Goal: Task Accomplishment & Management: Complete application form

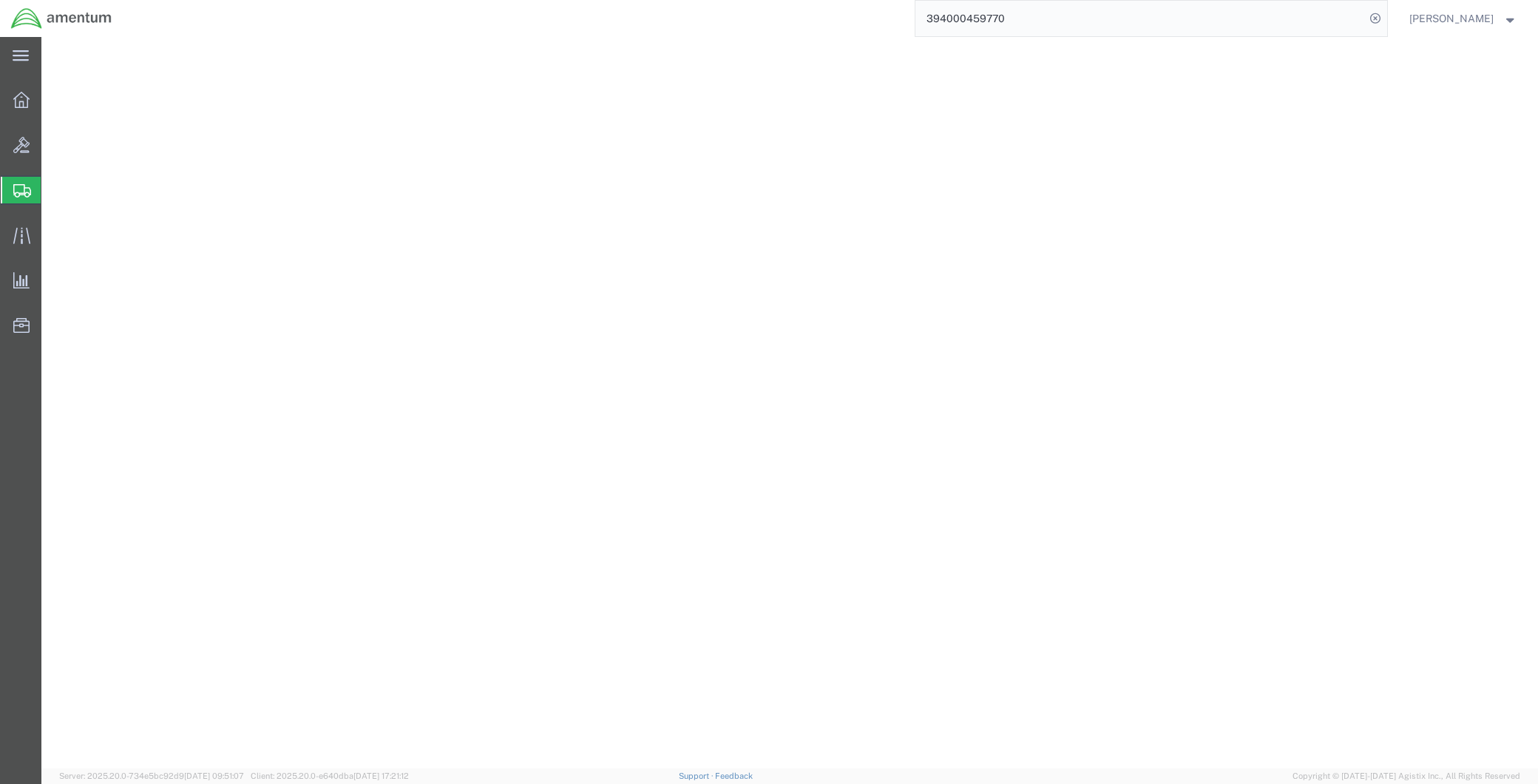
select select
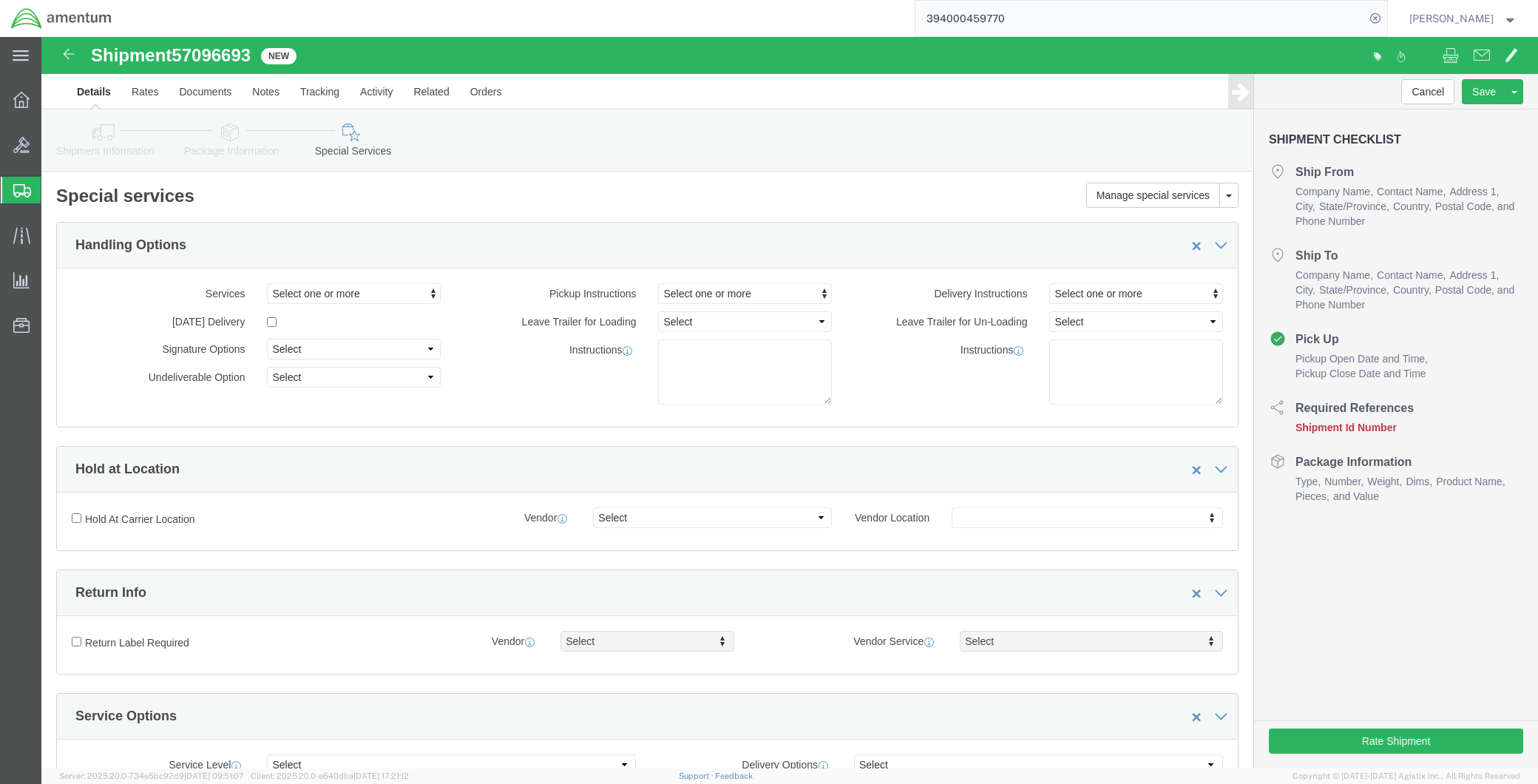
click at [0, 0] on span "Create Shipment" at bounding box center [0, 0] width 0 height 0
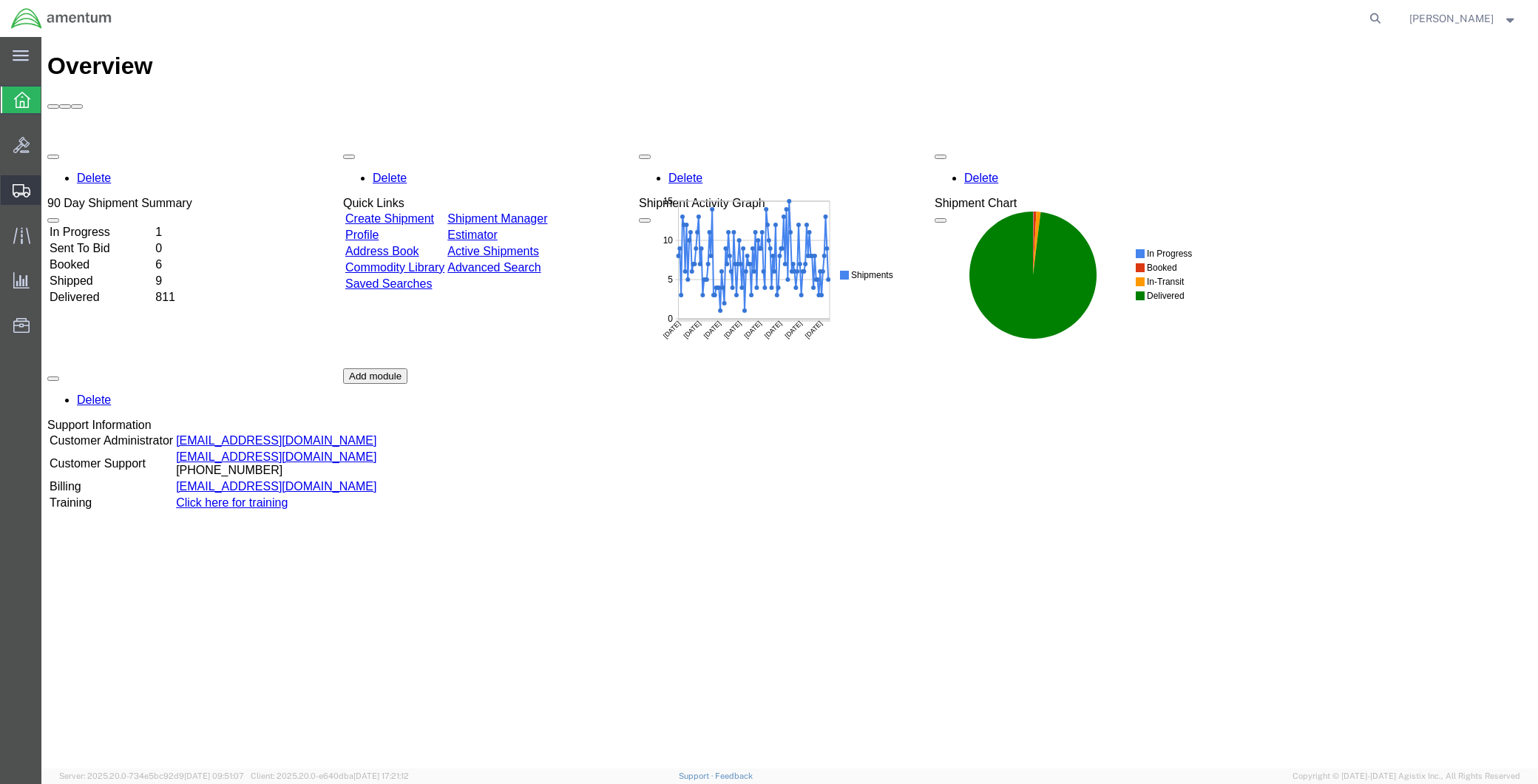
click at [0, 0] on span "Create Shipment" at bounding box center [0, 0] width 0 height 0
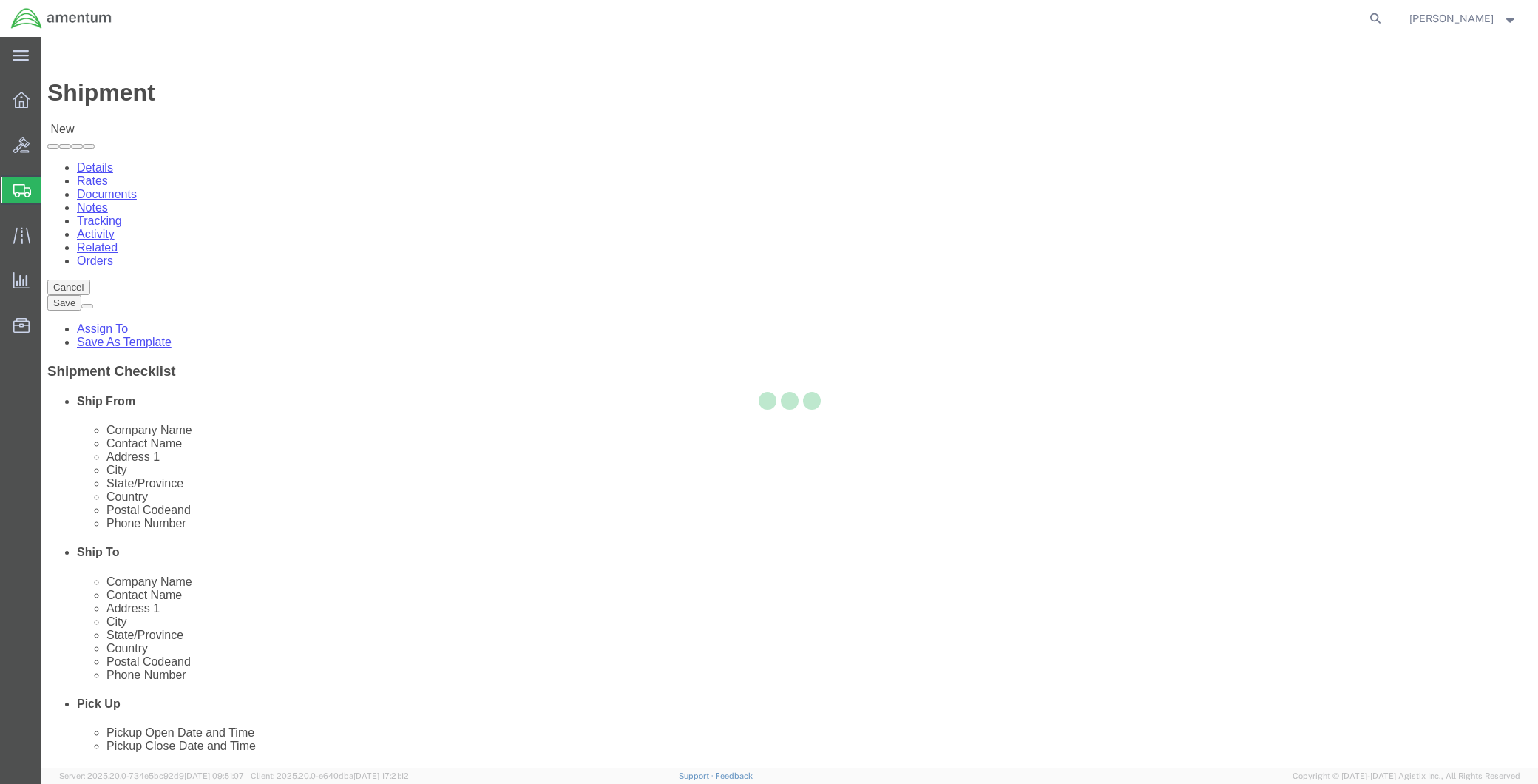
click at [307, 257] on div at bounding box center [789, 402] width 1496 height 731
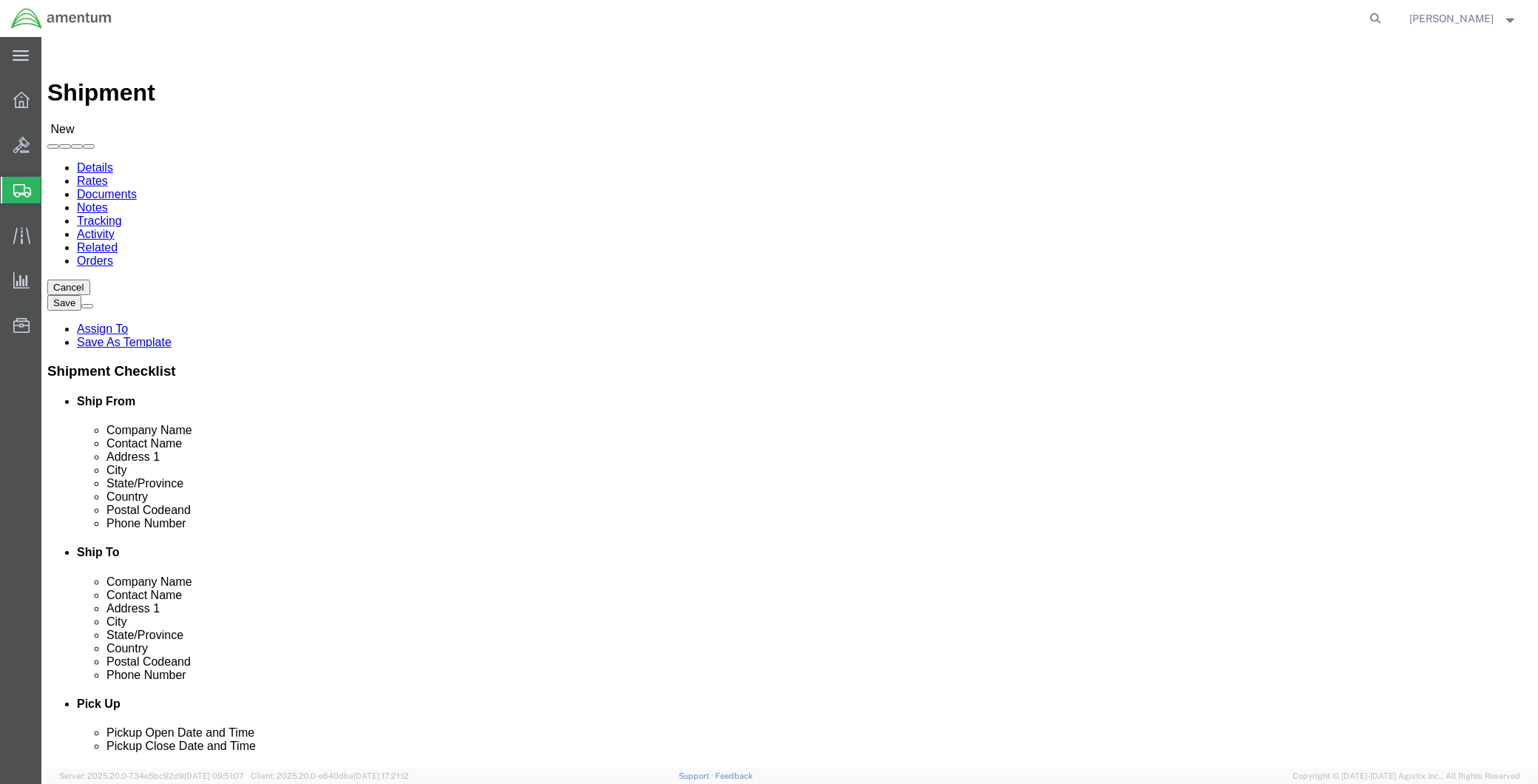
select select
type input "MCA"
select select "49941"
select select "TX"
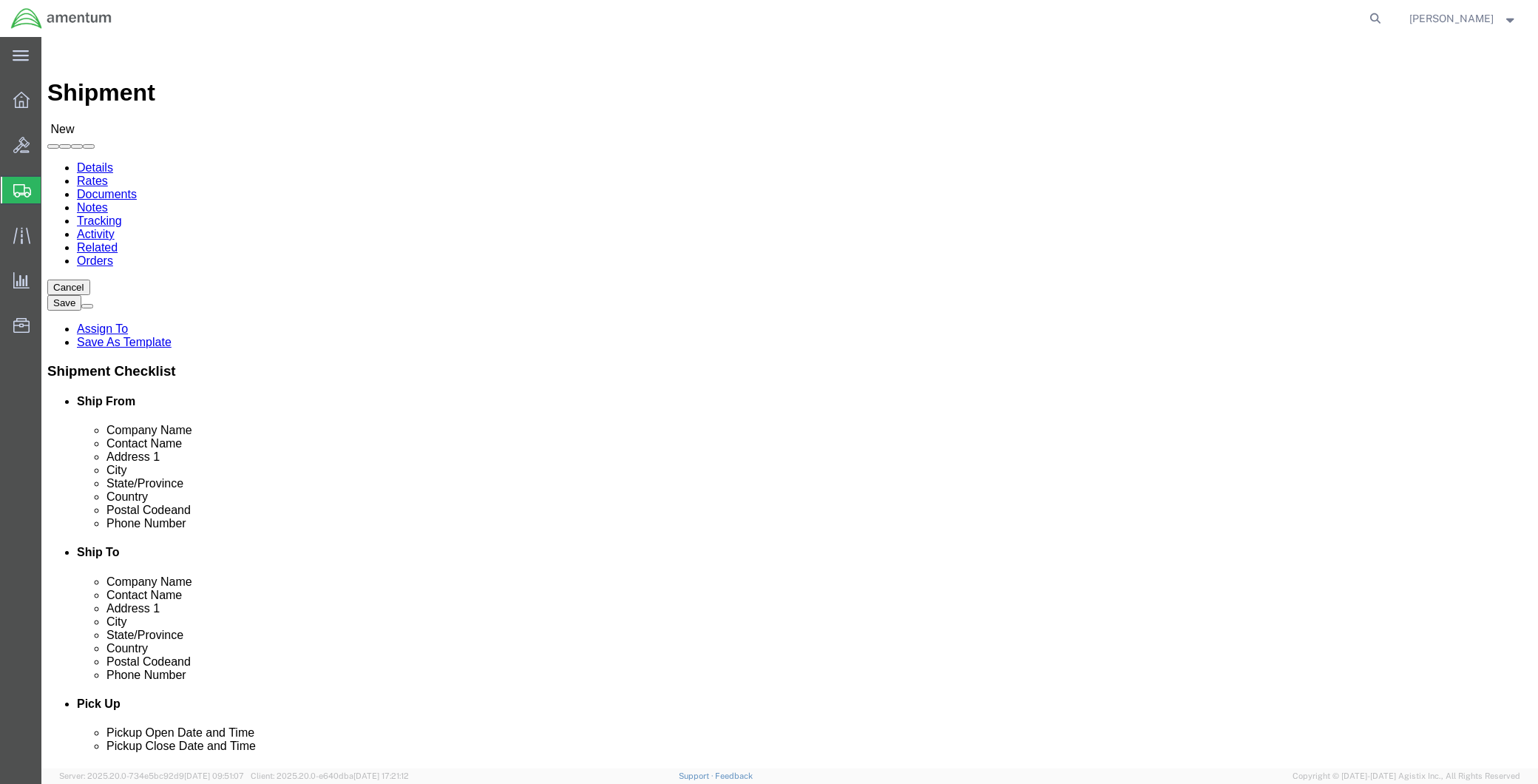
type input "H"
type input "WTU"
select select "49949"
select select "AZ"
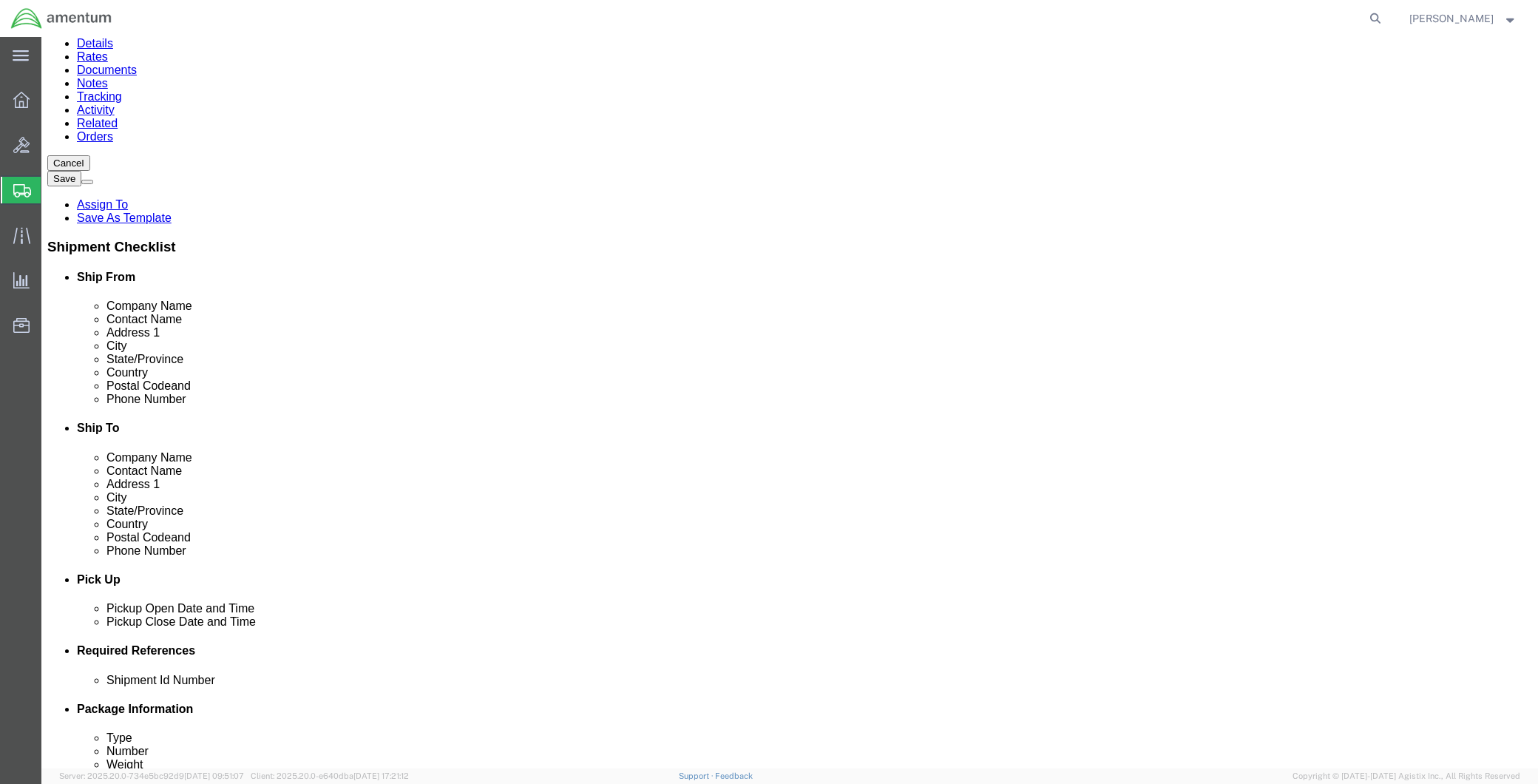
scroll to position [246, 0]
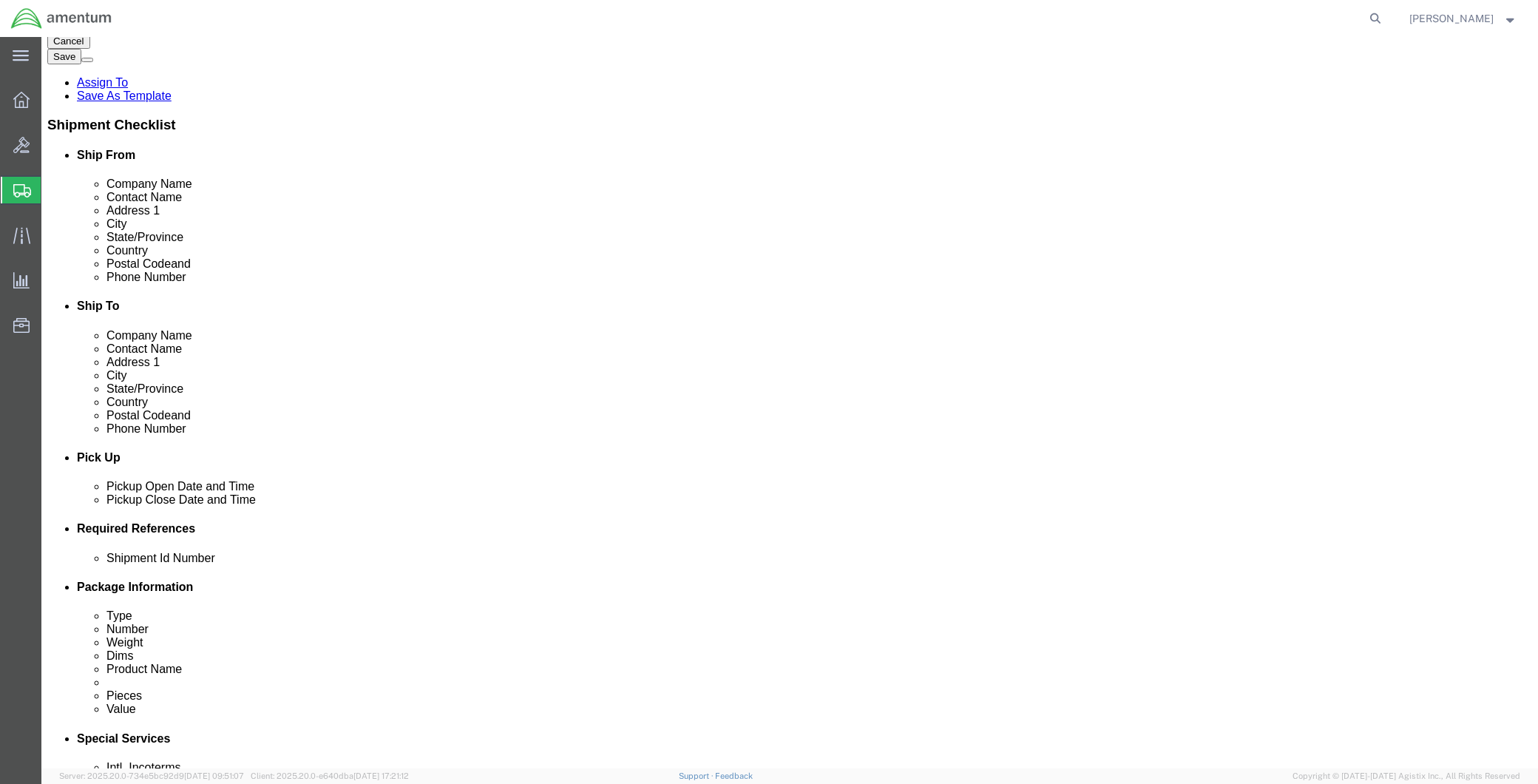
click div
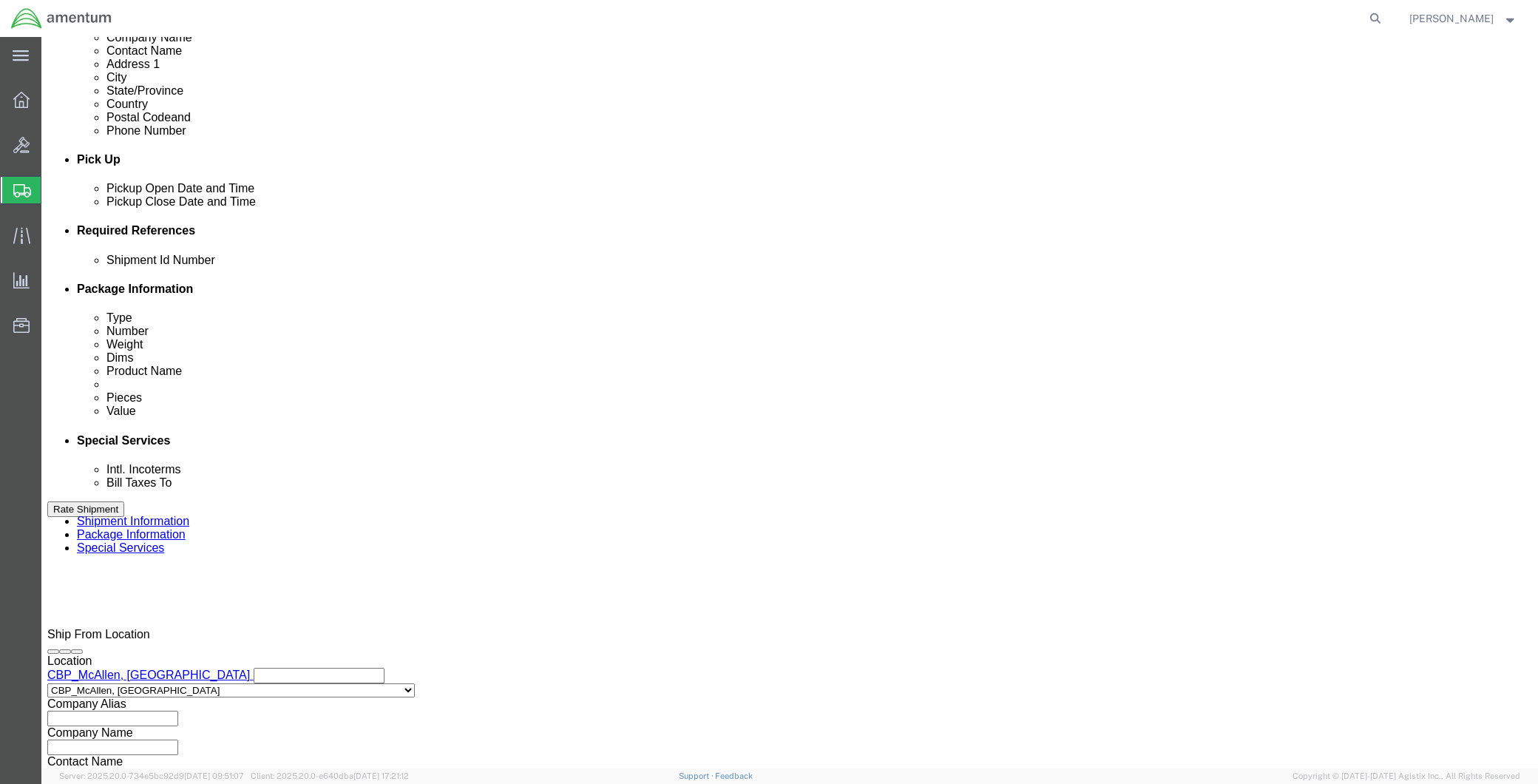
click div "References Add reference Shipment Id Number Select Account Type Activity ID Air…"
click div "Oct 10 2025 2:00 PM"
click div "Oct 10 2025 3:00 PM"
click div "Pickup Date: Pickup Start Date Pickup Start Time Pickup Open Date and Time Oct …"
click div "Oct 13 2025 2:00 PM"
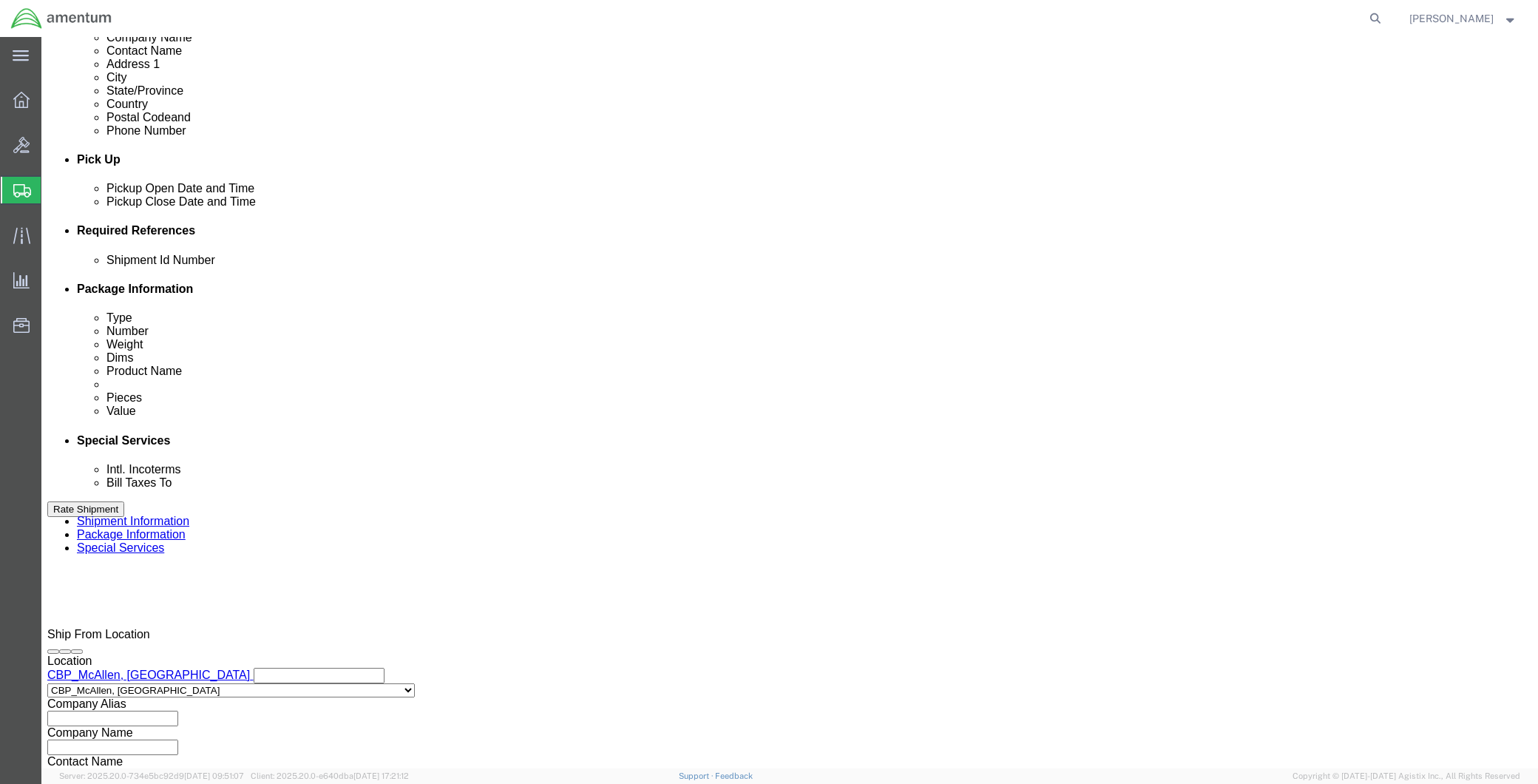
type input "8:00 AM"
click button "Apply"
click div
click input "4:00 PM"
type input "8:00 AM"
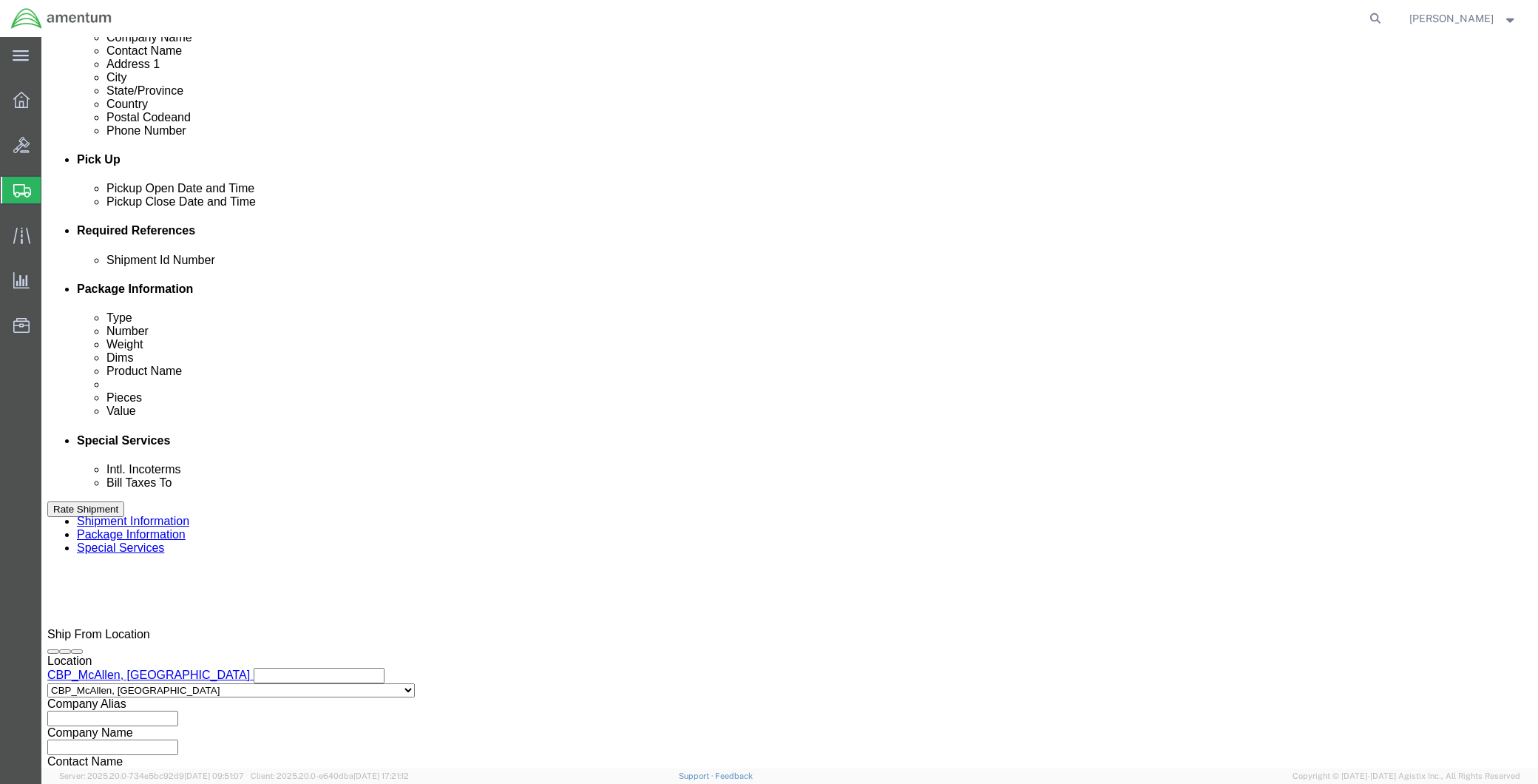
click button "Apply"
click div
type input "2:00 PM"
click button "Apply"
click input "text"
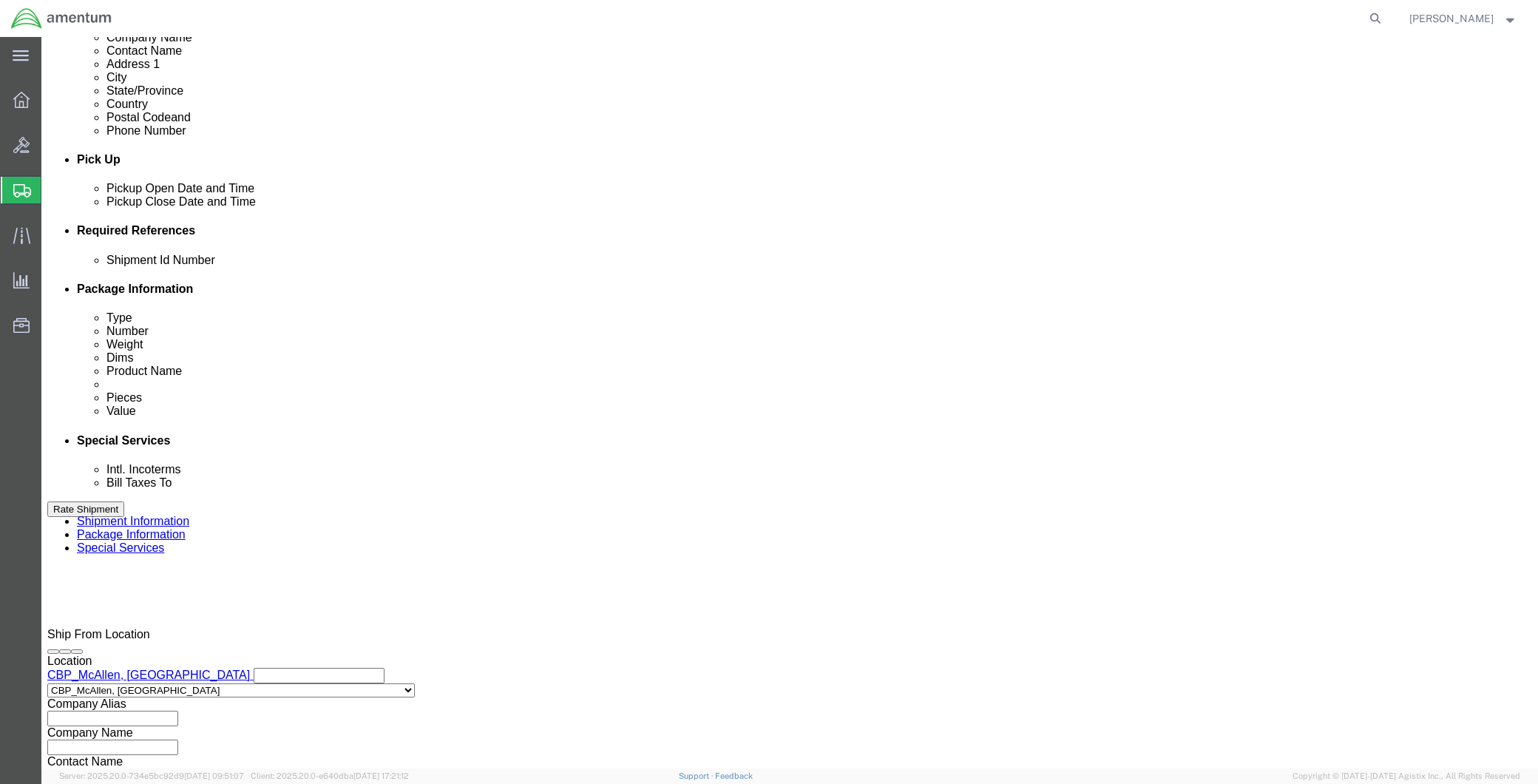
type input "CBP"
click button "Add reference"
click select "Select Account Type Activity ID Airline Appointment Number ASN Batch Request # …"
select select "DEPT"
click select "Select Account Type Activity ID Airline Appointment Number ASN Batch Request # …"
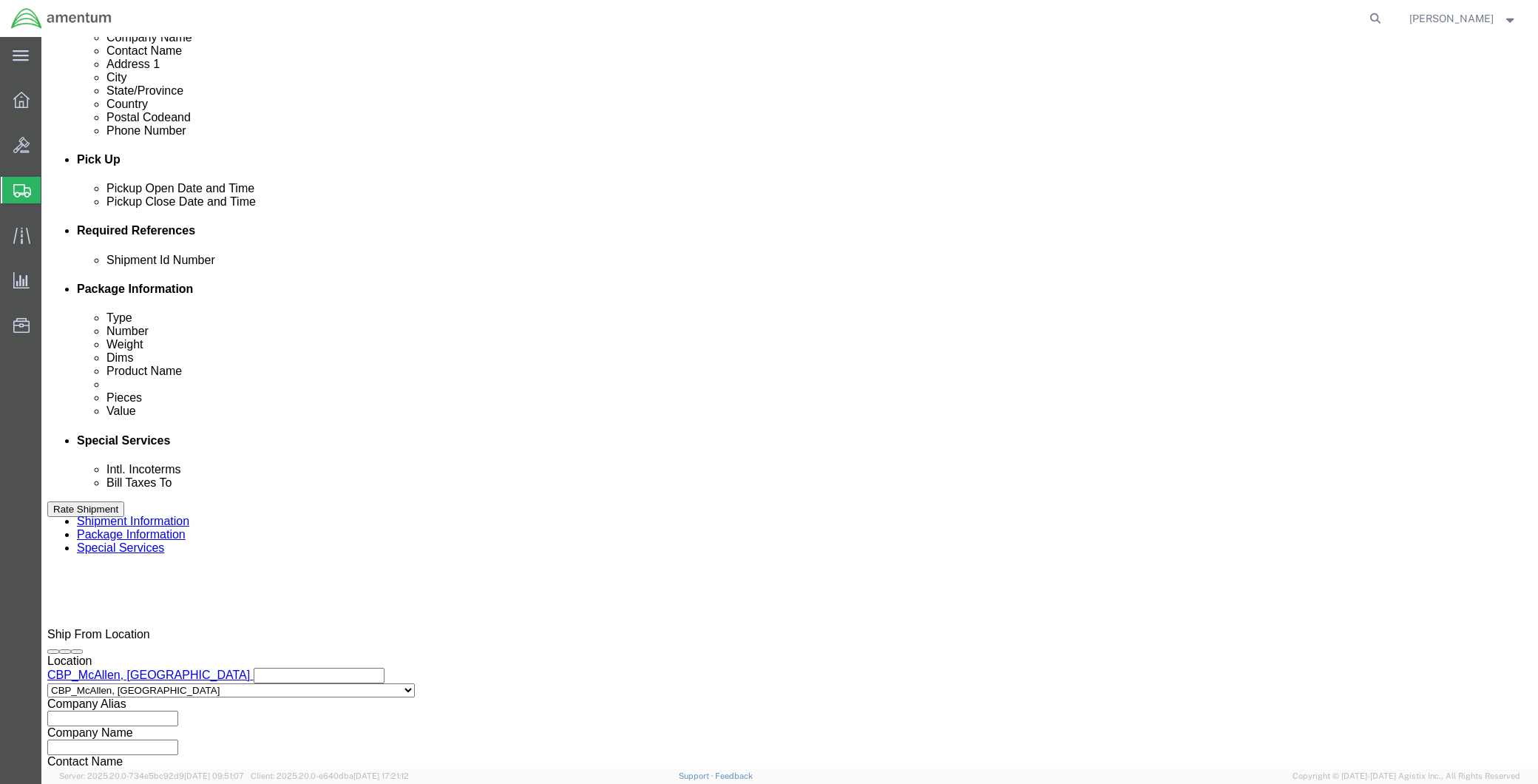
click input "text"
type input "H"
type input "W"
type input "T"
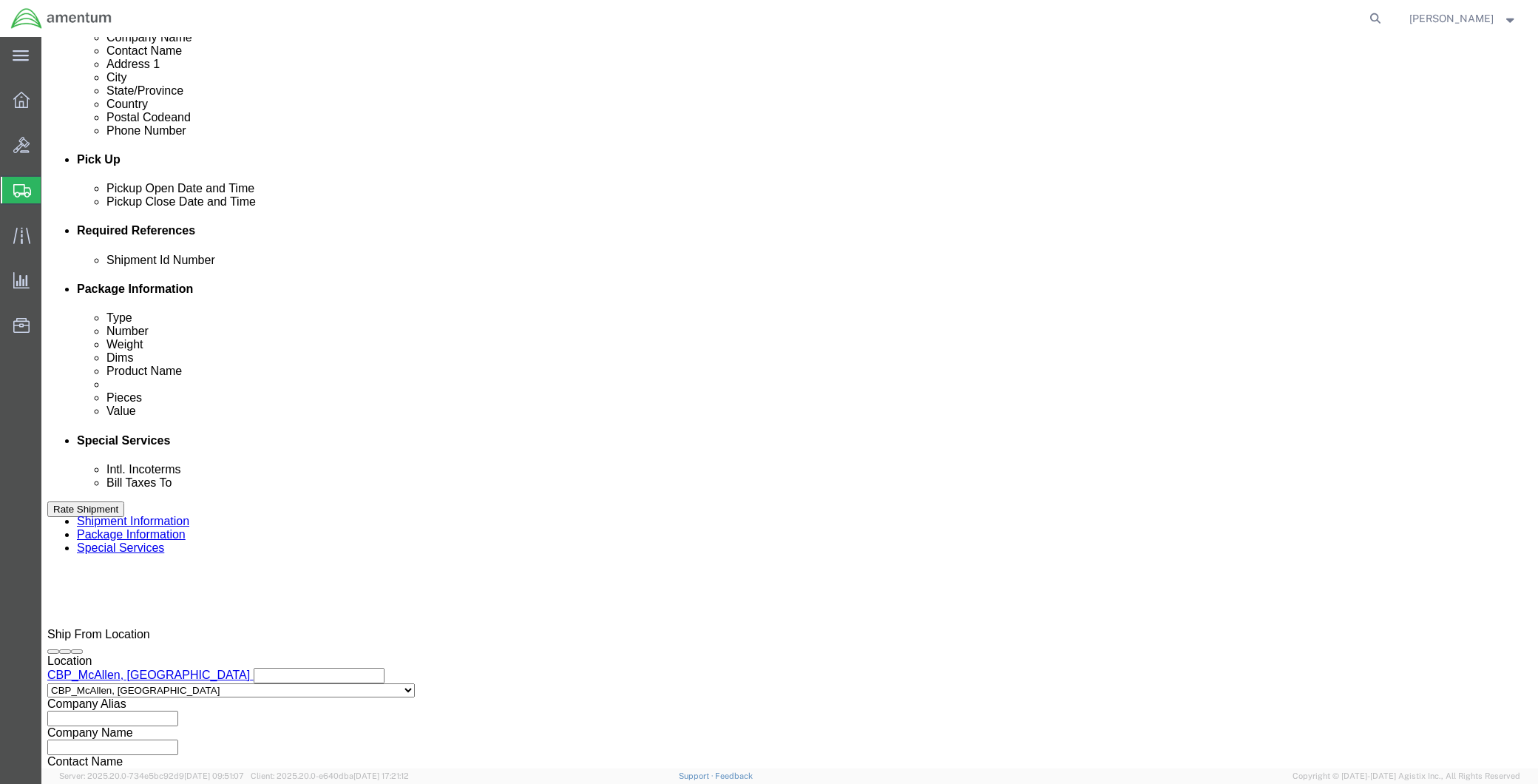
paste input "JACK,HYDRAULIC,TRIPOD"
drag, startPoint x: 740, startPoint y: 364, endPoint x: 577, endPoint y: 369, distance: 163.1
click div "Select Account Type Activity ID Airline Appointment Number ASN Batch Request # …"
type input "GSE"
click button "Add reference"
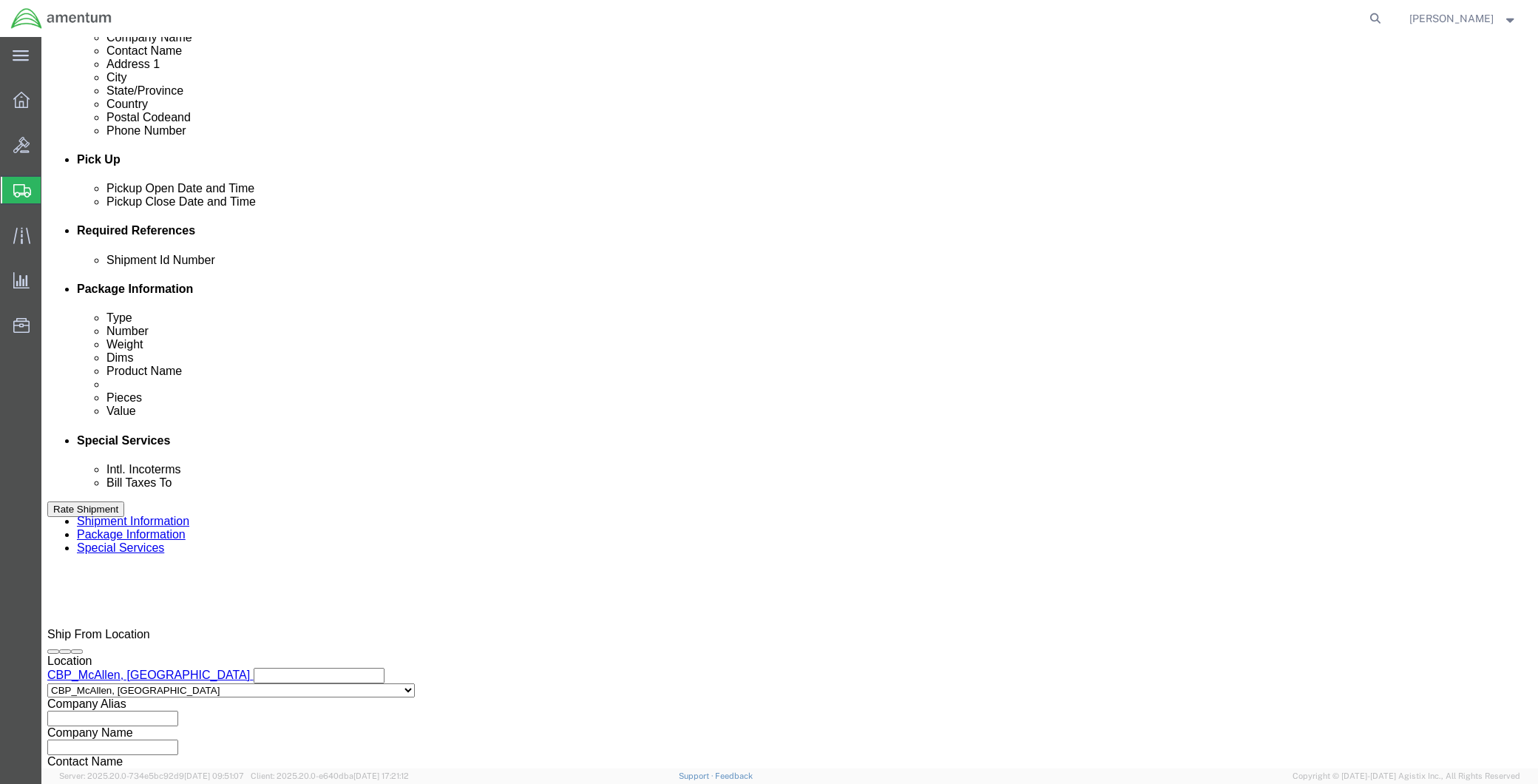
drag, startPoint x: 882, startPoint y: 374, endPoint x: 878, endPoint y: 250, distance: 124.1
click div "Delivery by Date Delivery Start Date Delivery Start Time Deliver Open Date and …"
click select "Select Account Type Activity ID Airline Appointment Number ASN Batch Request # …"
select select "CUSTREF"
click select "Select Account Type Activity ID Airline Appointment Number ASN Batch Request # …"
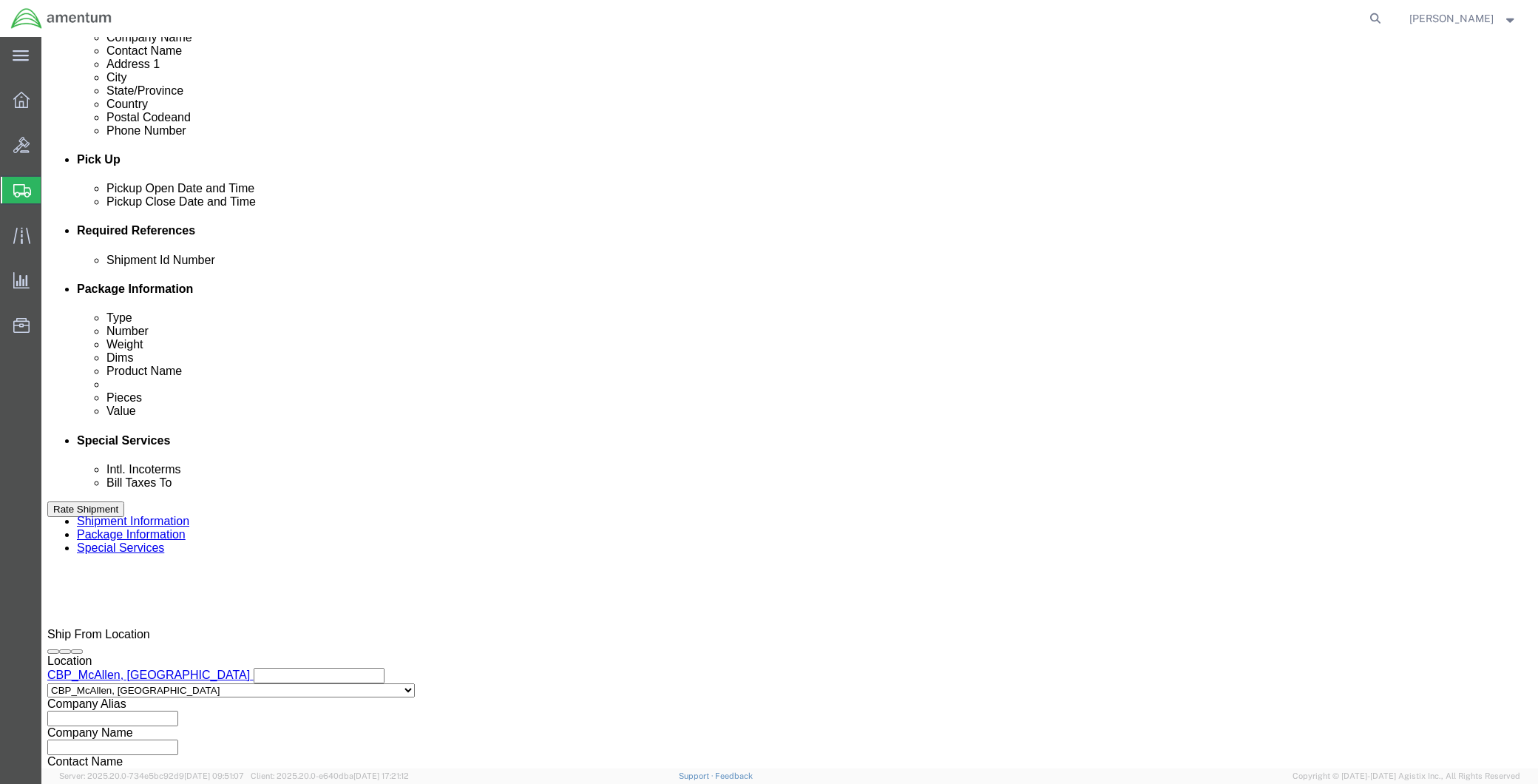
drag, startPoint x: 1021, startPoint y: 373, endPoint x: 1063, endPoint y: 364, distance: 43.0
click input "text"
paste input "JACK,HYDRAULIC,TRIPOD"
type input "JACK,HYDRAULIC,TRIPOD"
click button "Add reference"
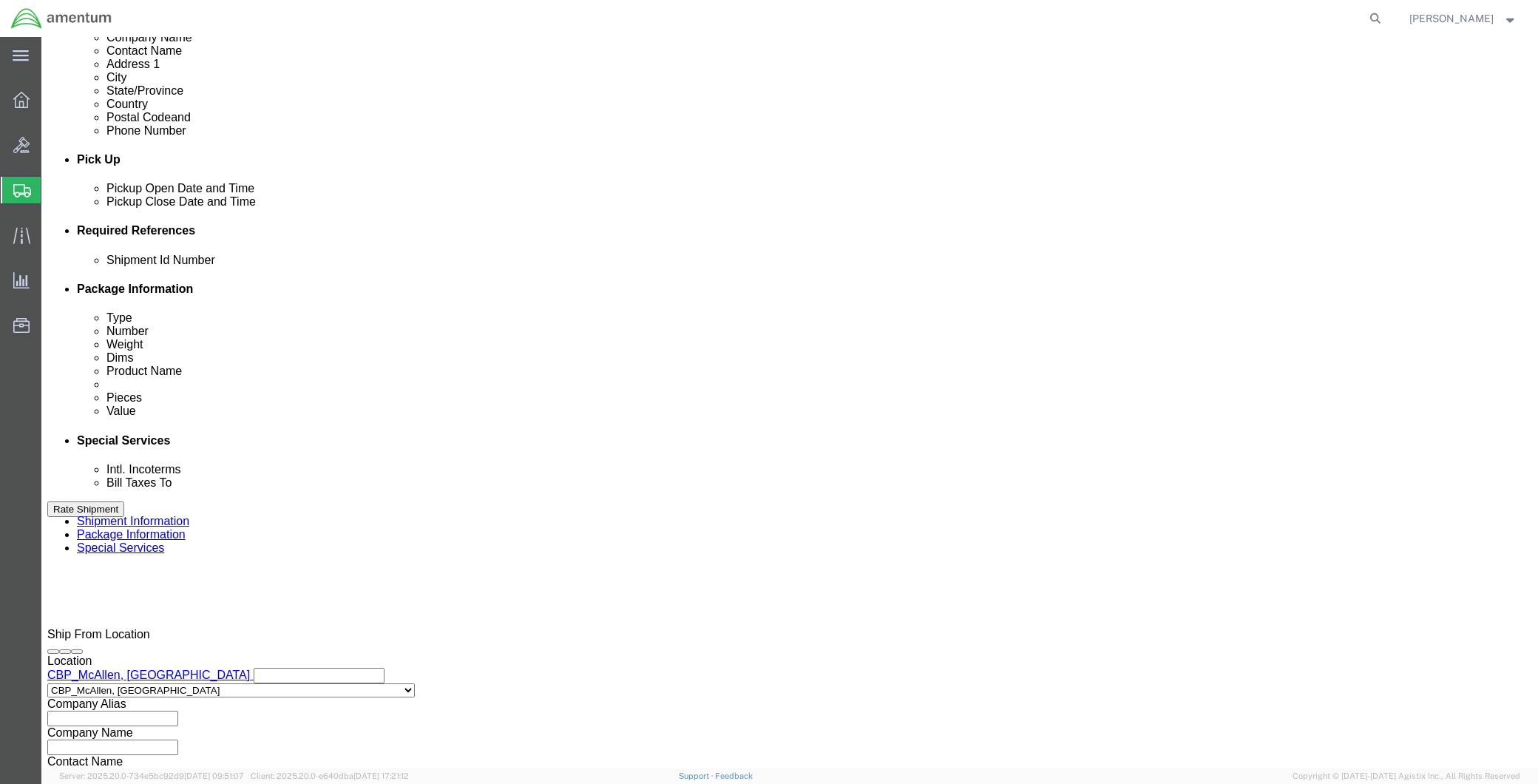
drag, startPoint x: 134, startPoint y: 397, endPoint x: 128, endPoint y: 387, distance: 11.7
click select "Select Account Type Activity ID Airline Appointment Number ASN Batch Request # …"
select select "PROJNUM"
click select "Select Account Type Activity ID Airline Appointment Number ASN Batch Request # …"
click div "Vehicle Select Size Select Container Number Owner Select Shipper Vessel"
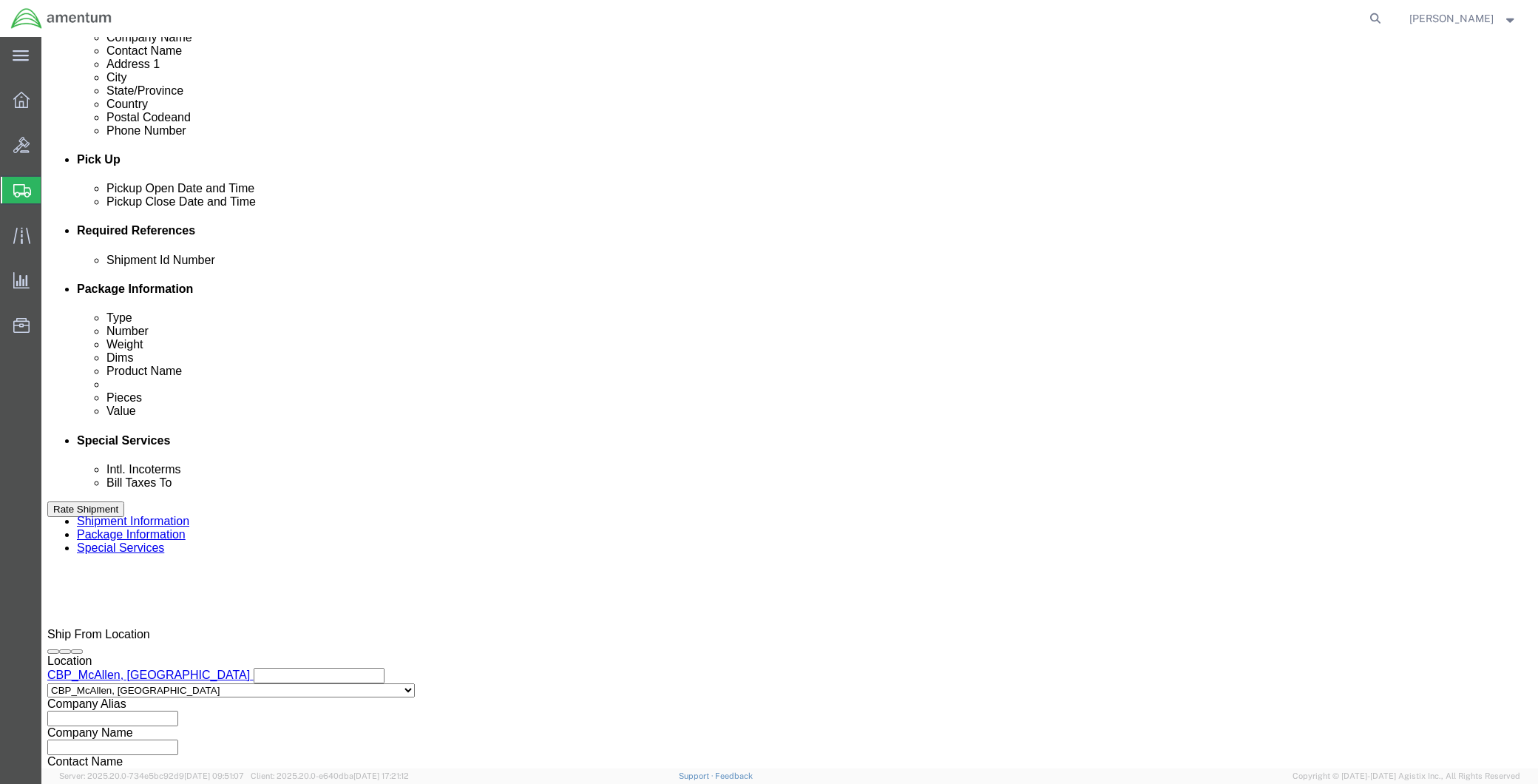
click input "text"
paste input "6118.04.03.2219.MCA.0000"
type input "6118.04.03.2219.MCA.0000"
click button "Continue"
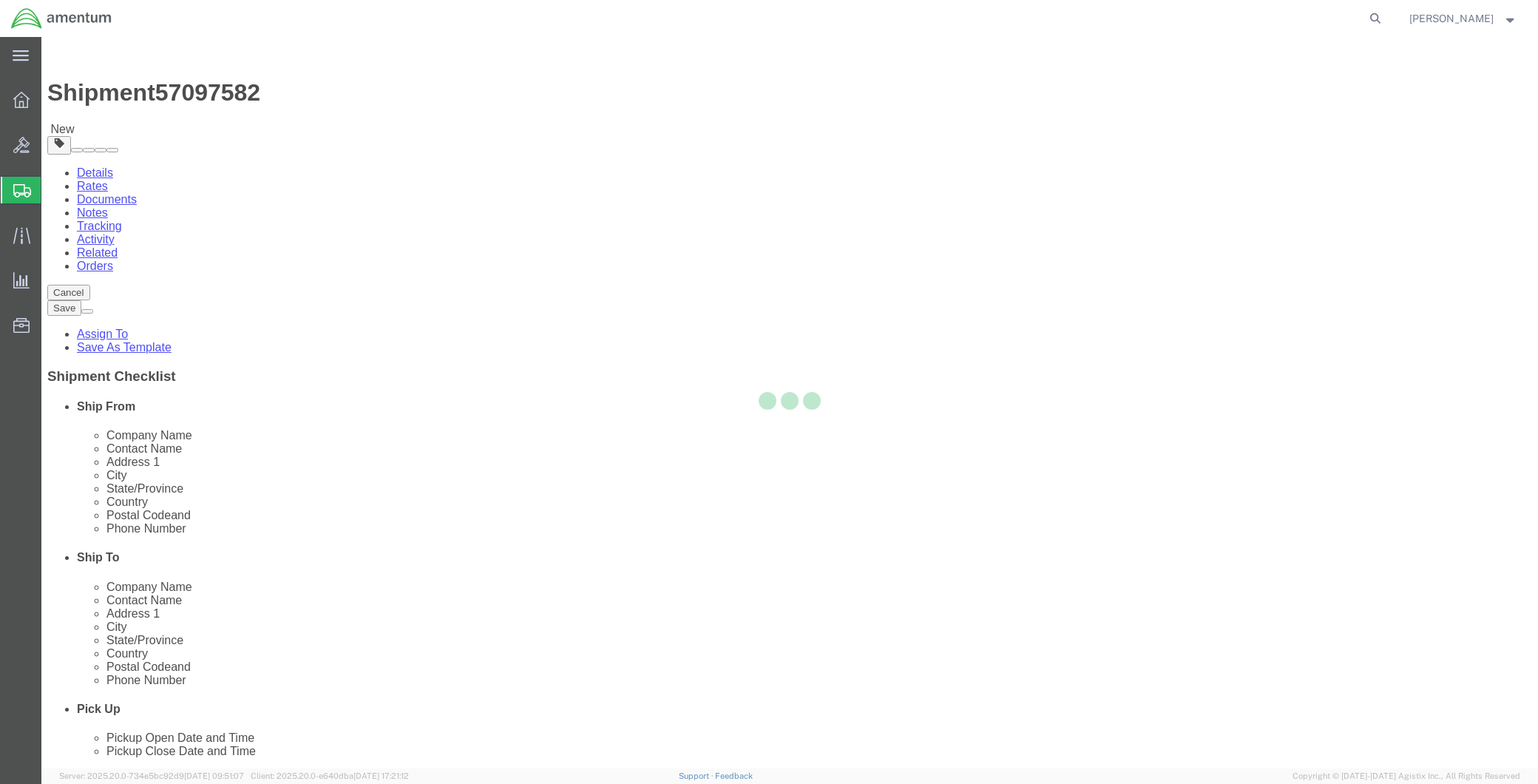
select select "CBOX"
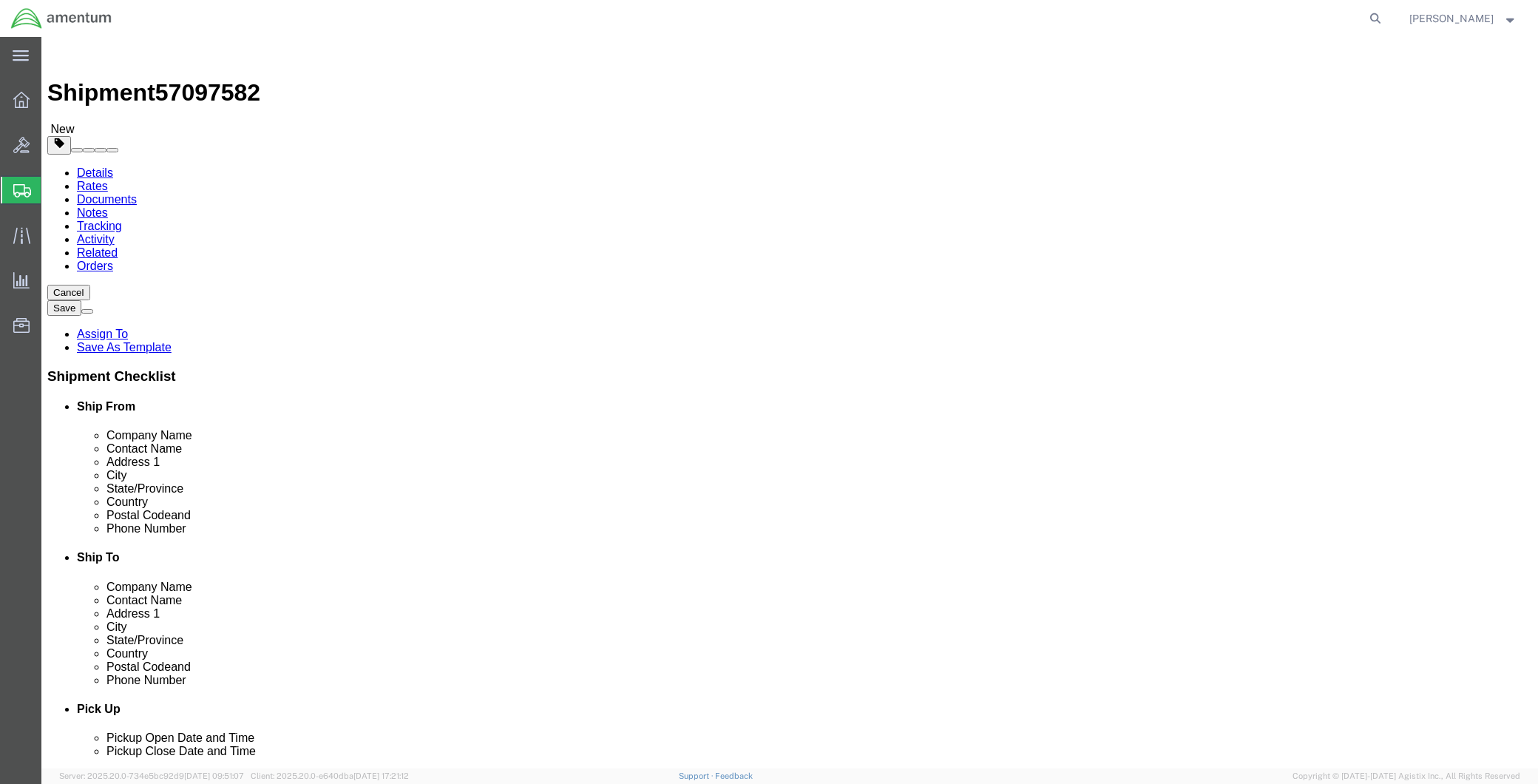
click input "text"
type input "32"
type input "21"
type input "6"
type input "308"
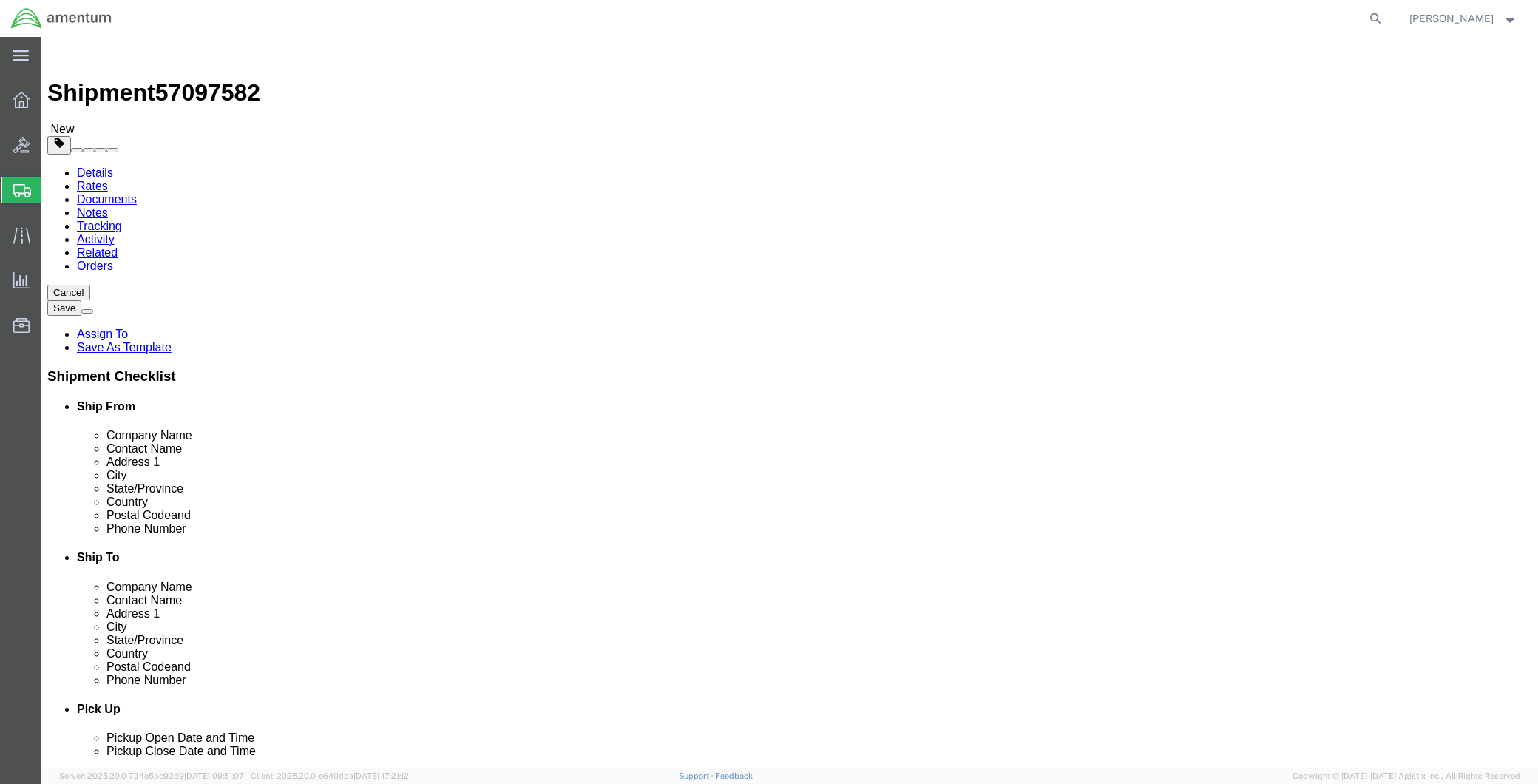
click select "Select BCK Boxes Bale(s) Basket(s) Bolt(s) Bottle(s) Buckets Bulk Bundle(s) Can…"
select select "PONS"
click select "Select BCK Boxes Bale(s) Basket(s) Bolt(s) Bottle(s) Buckets Bulk Bundle(s) Can…"
click link "Add Content"
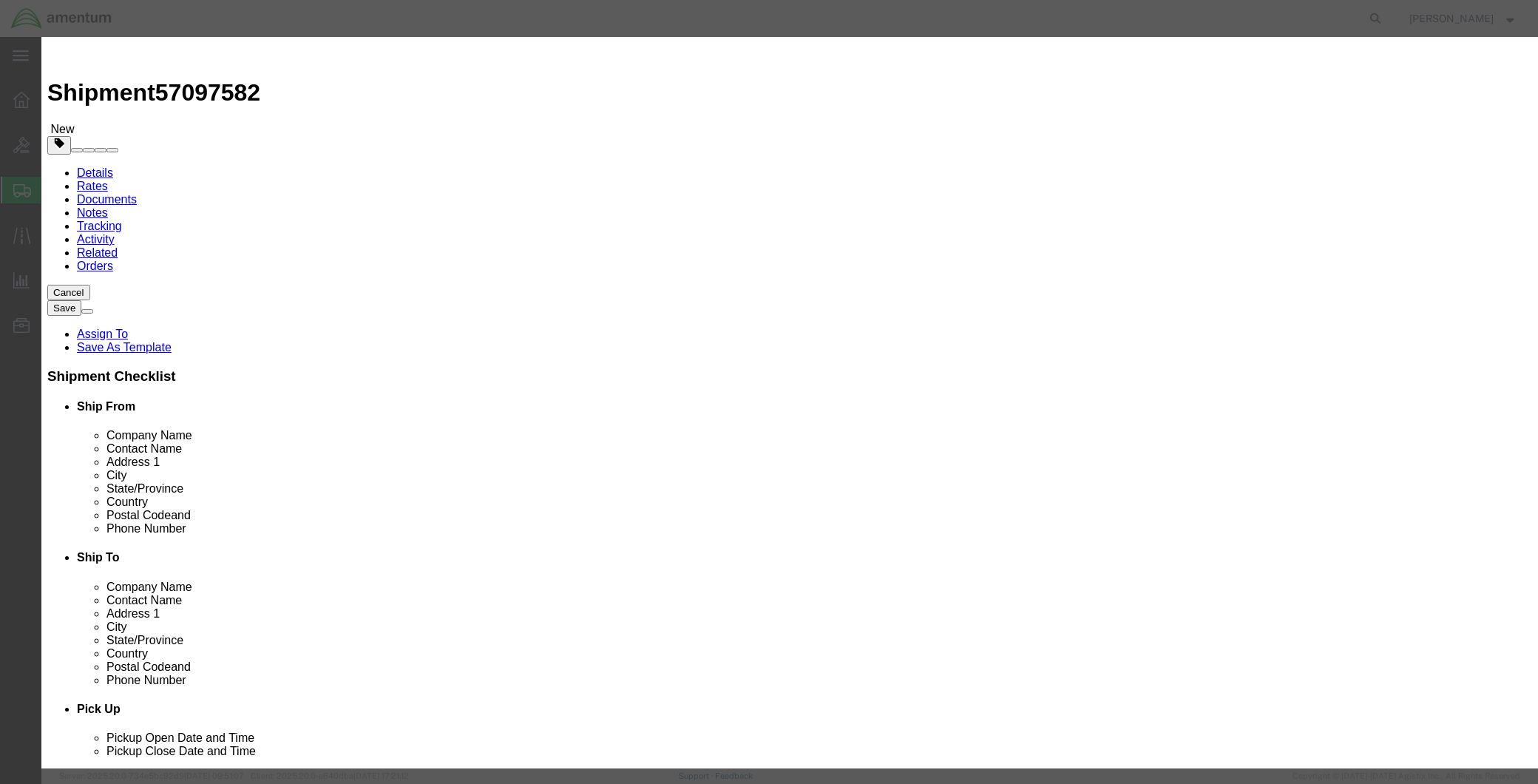
click input "text"
drag, startPoint x: 545, startPoint y: 110, endPoint x: 587, endPoint y: 110, distance: 42.0
click input "text"
paste input "JACK,HYDRAULIC,TRIPOD"
type input "JACK,HYDRAULIC,TRIPOD"
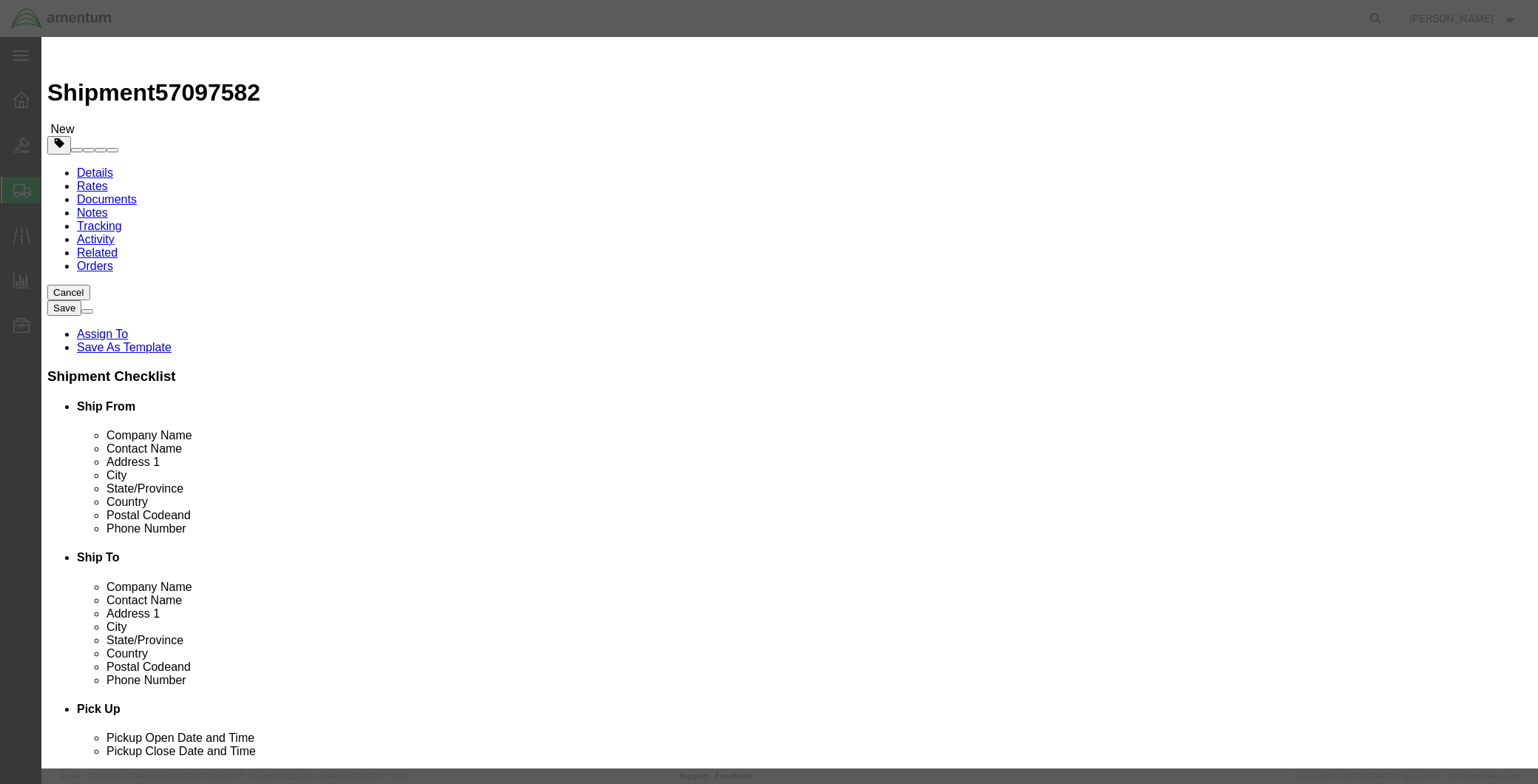
click textarea
paste textarea "JACK,HYDRAULIC,TRIPOD"
click textarea "JACK,HYDRAULIC,TRIPOD PART"
paste textarea "CJ69J1270"
type textarea "JACK,HYDRAULIC,TRIPOD PART CJ69J1270"
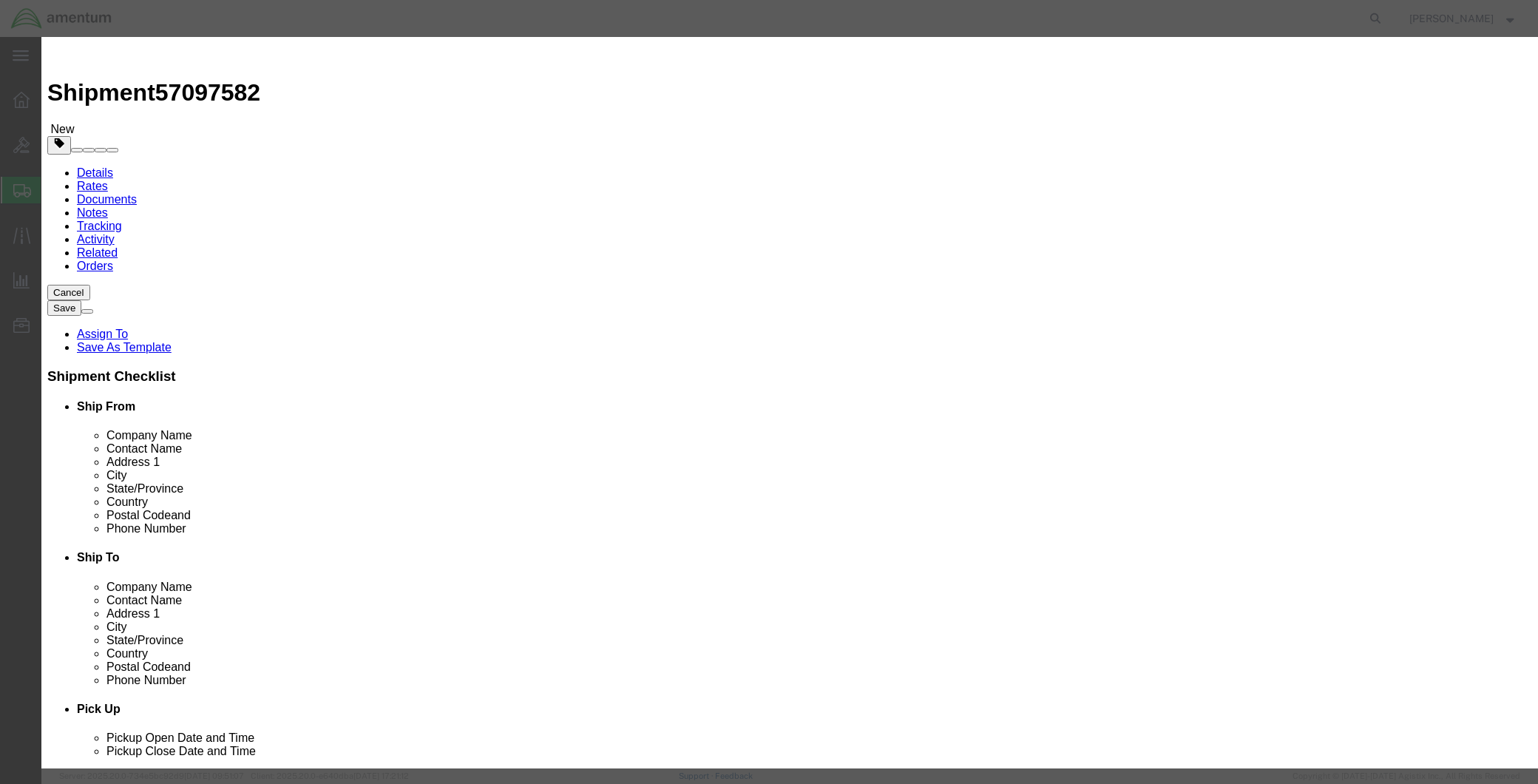
click input "text"
drag, startPoint x: 975, startPoint y: 217, endPoint x: 849, endPoint y: 239, distance: 127.9
click div "Description JACK,HYDRAULIC,TRIPOD PART CJ69J1270 Commodity Category Select Coun…"
type input "183106-003"
click input "0"
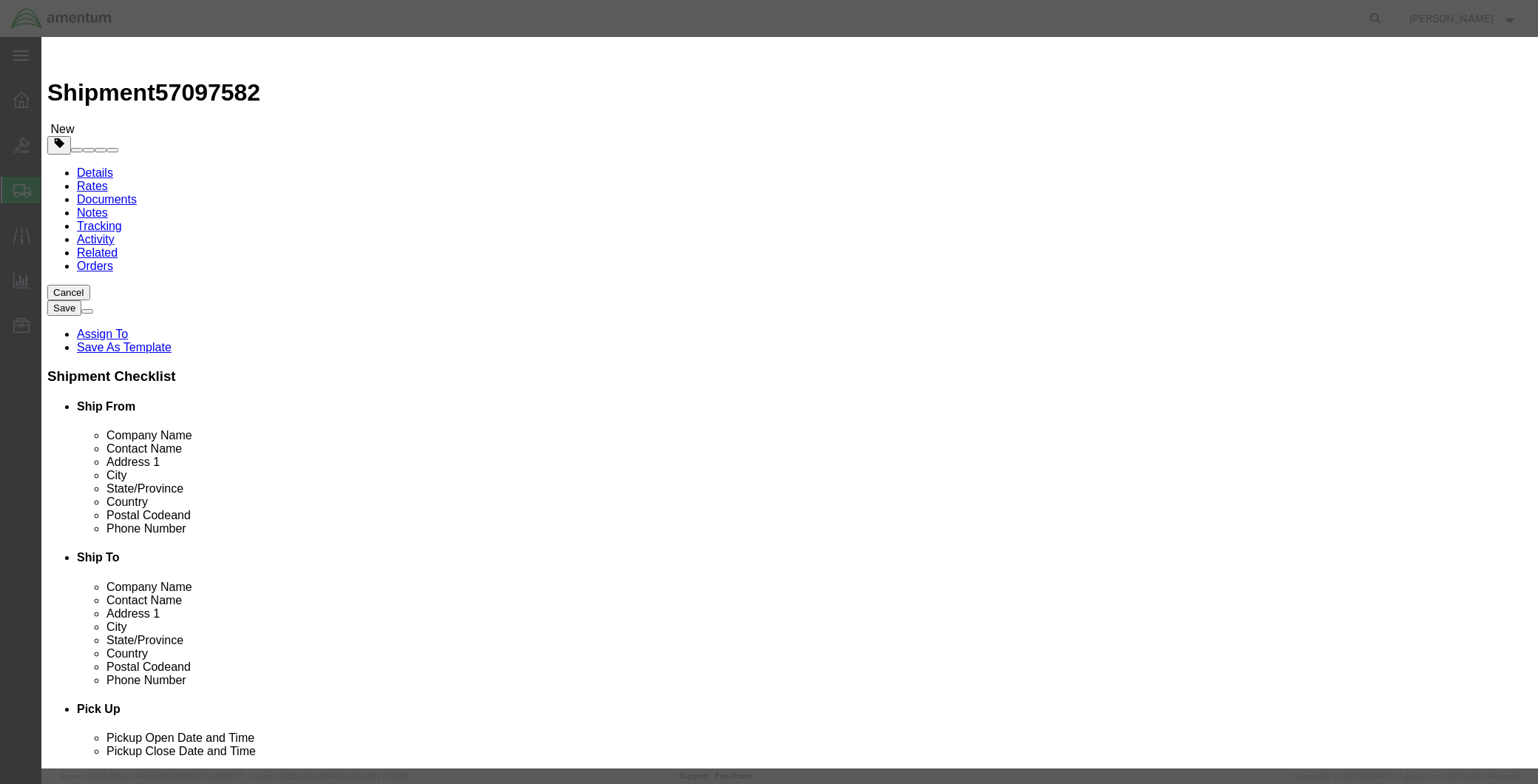
drag, startPoint x: 514, startPoint y: 142, endPoint x: 452, endPoint y: 148, distance: 62.3
click div "Pieces 0 Select Bag Barrels 100Board Feet Bottle Box Blister Pack Carats Can Ca…"
type input "1"
type input "18000.00"
click div "Product Name JACK,HYDRAULIC,TRIPOD Pieces 1 Select Bag Barrels 100Board Feet Bo…"
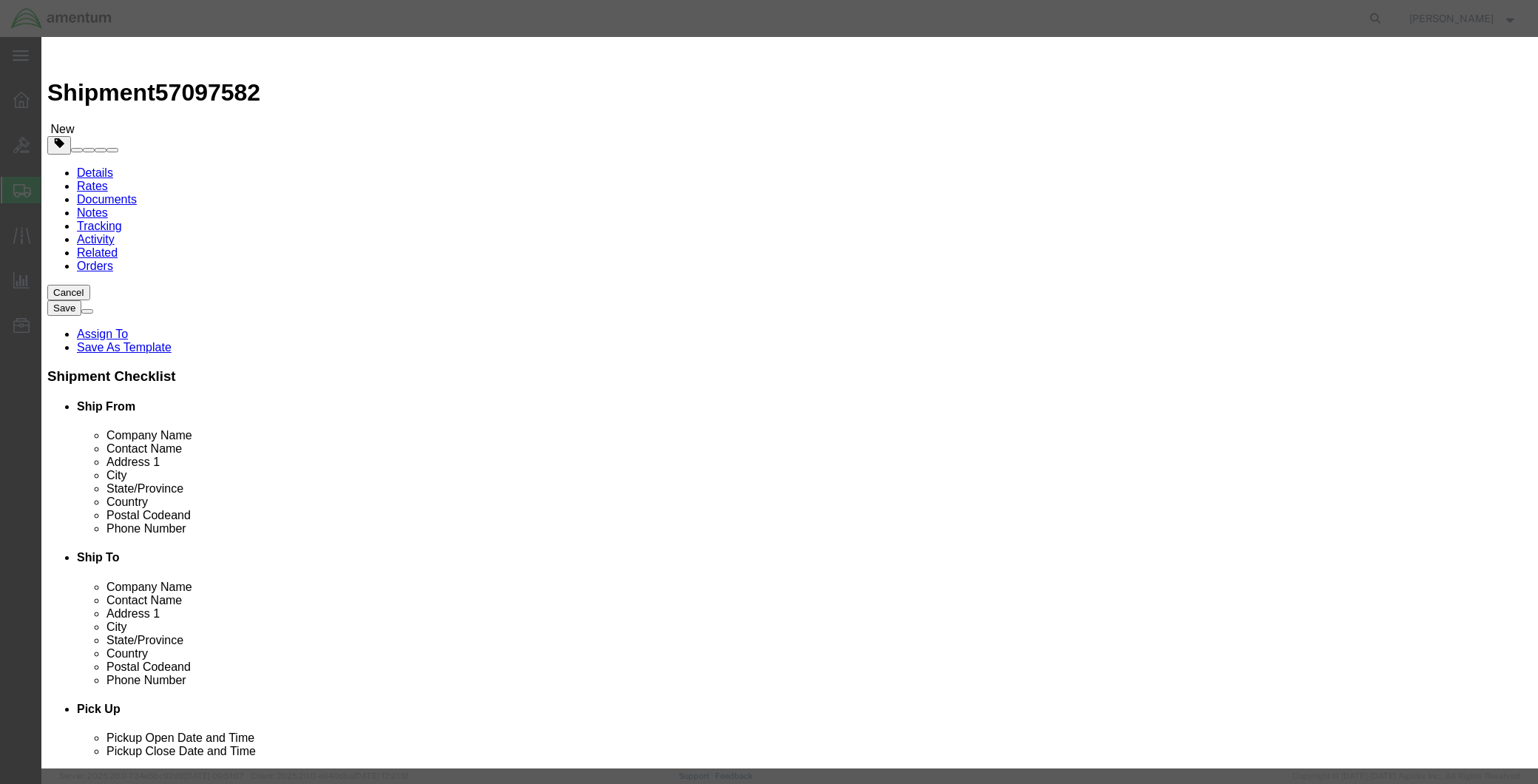
click select "Select 50 55 60 65 70 85 92.5 100 125 175 250 300 400"
select select "85"
click select "Select 50 55 60 65 70 85 92.5 100 125 175 250 300 400"
drag, startPoint x: 987, startPoint y: 123, endPoint x: 900, endPoint y: 102, distance: 89.5
click textarea "JACK,HYDRAULIC,TRIPOD PART CJ69J1270"
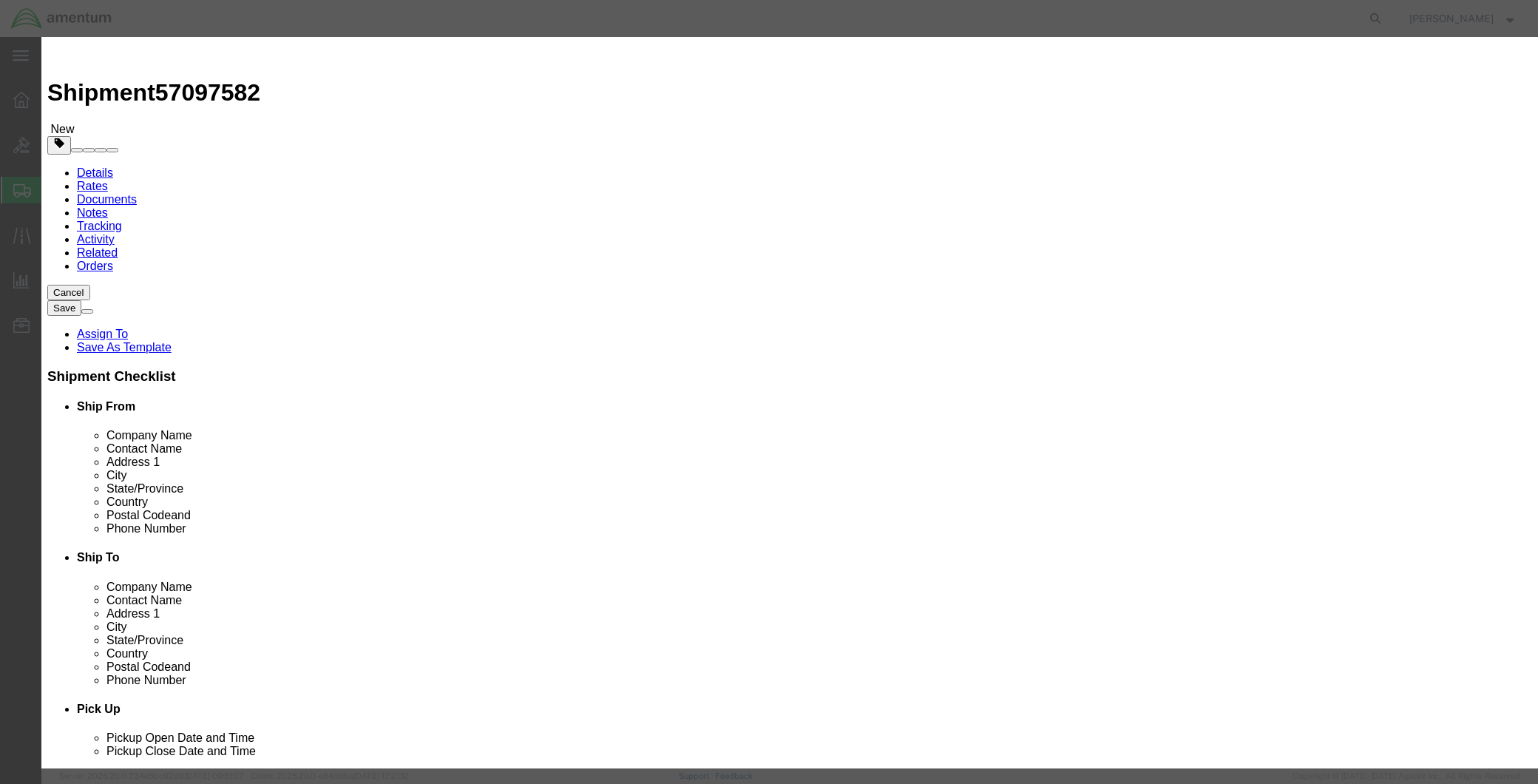
click button "Save & Close"
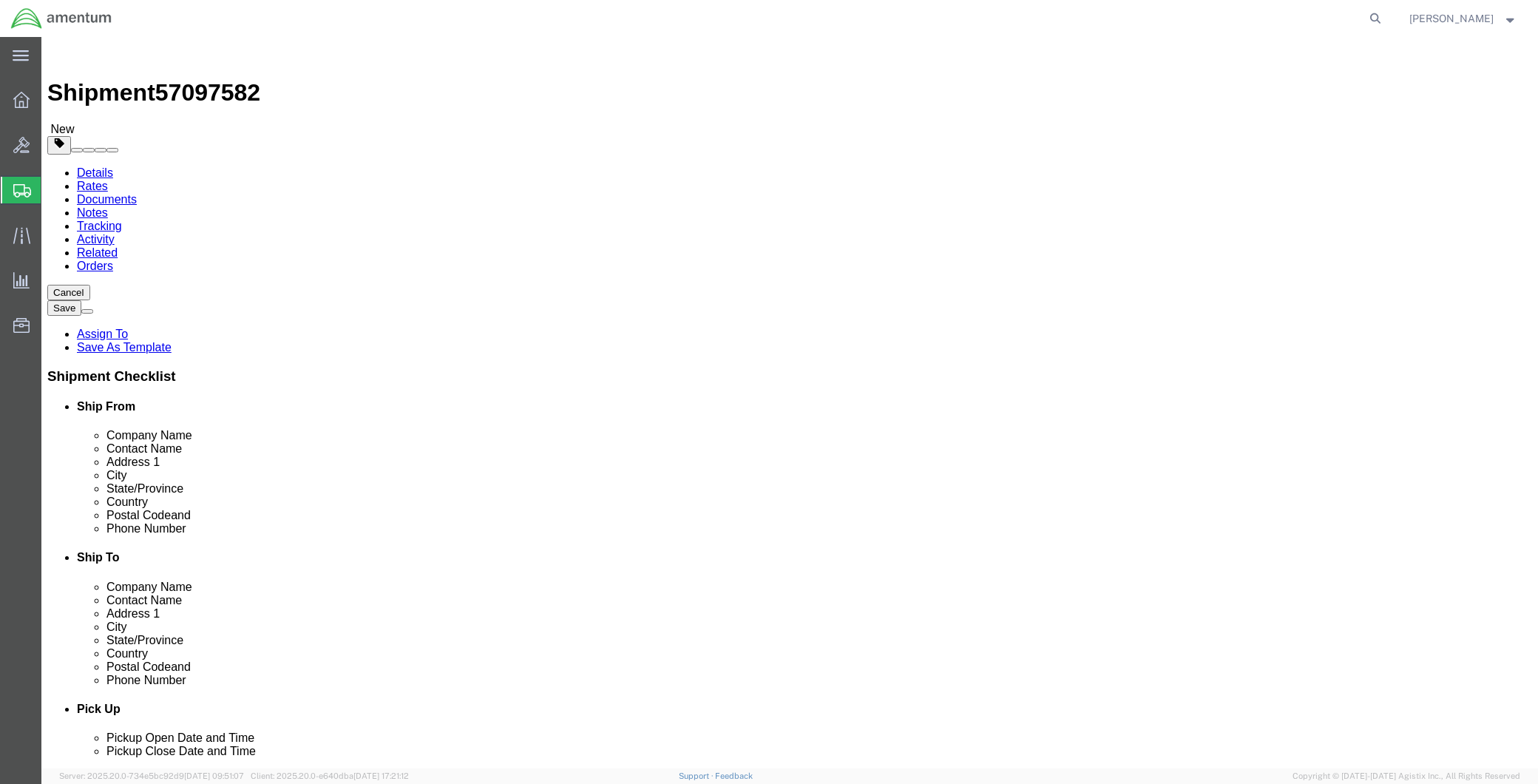
click link "Add Package"
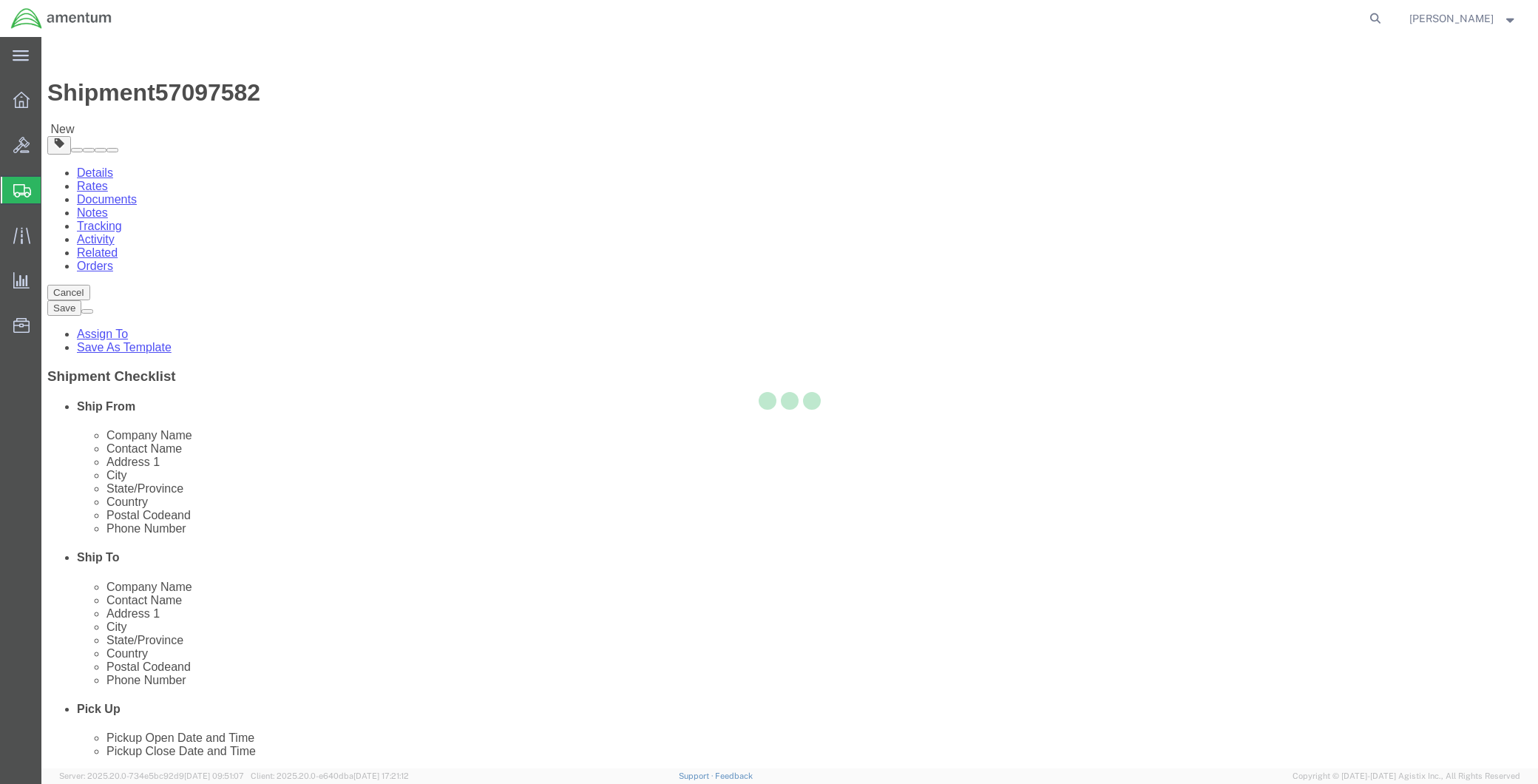
select select "PONS"
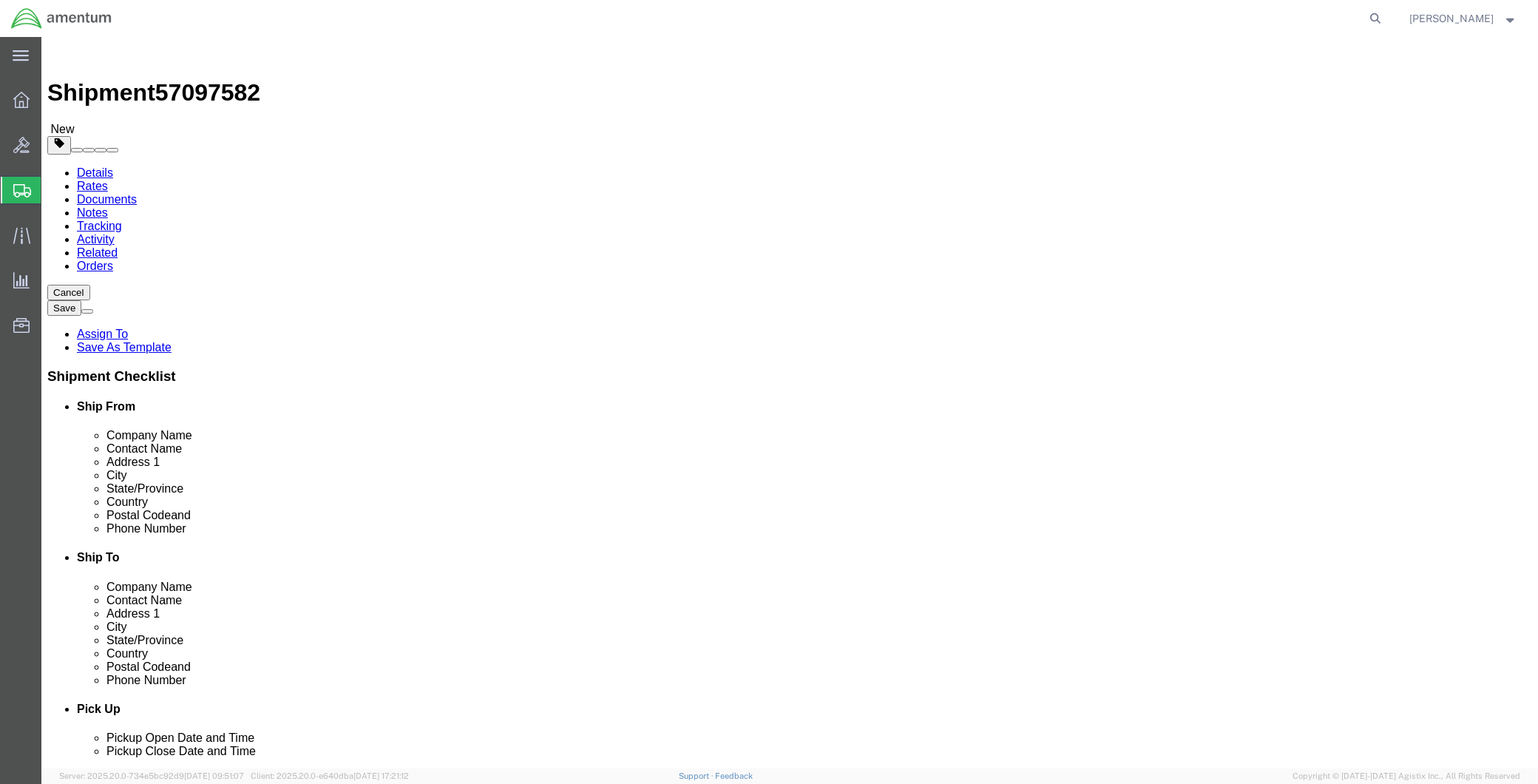
click select "Select BCK Boxes Bale(s) Basket(s) Bolt(s) Bottle(s) Buckets Bulk Bundle(s) Can…"
select select "PSNS"
click select "Select BCK Boxes Bale(s) Basket(s) Bolt(s) Bottle(s) Buckets Bulk Bundle(s) Can…"
select select "PSNS"
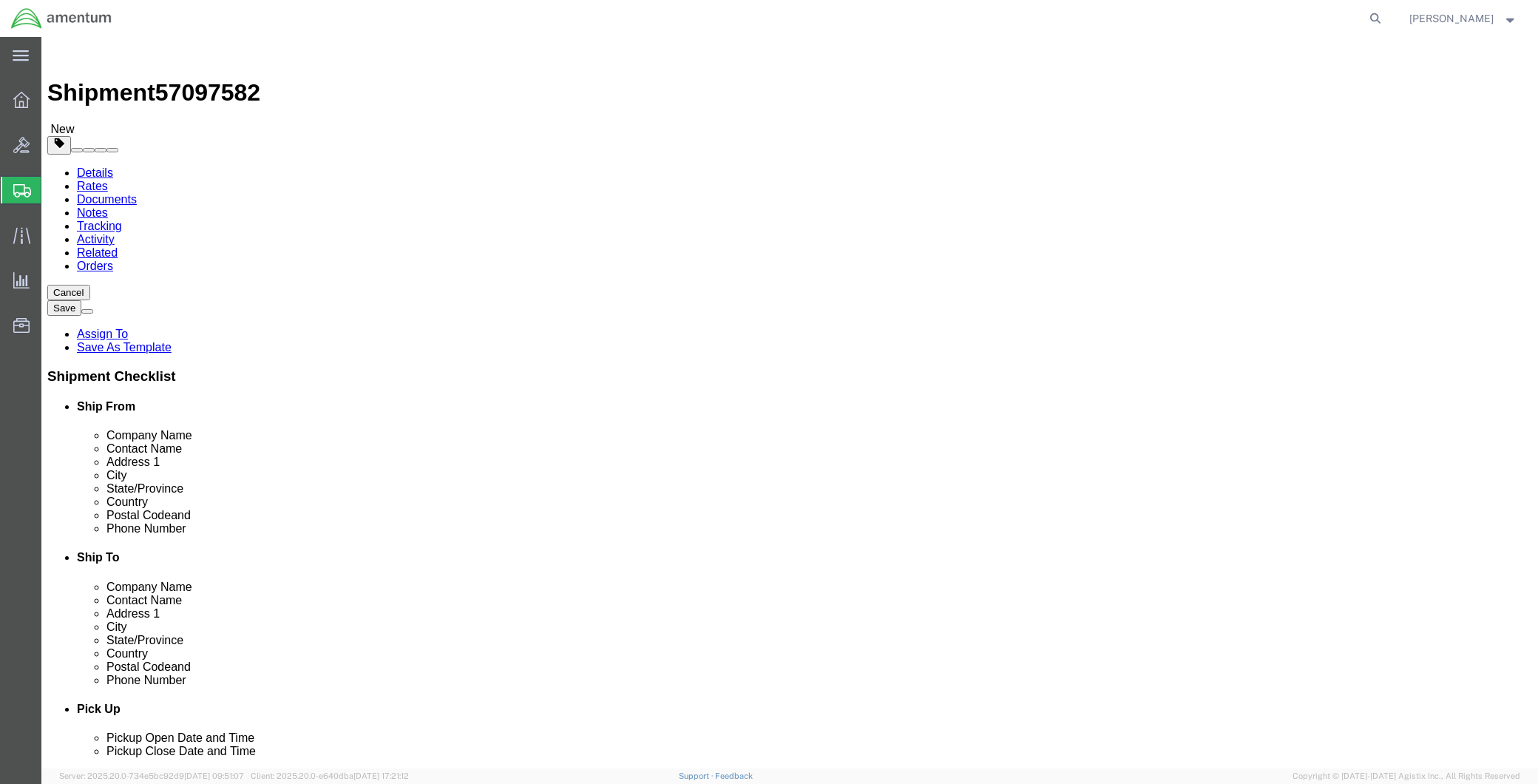
click select "Select BCK Boxes Bale(s) Basket(s) Bolt(s) Bottle(s) Buckets Bulk Bundle(s) Can…"
click input "text"
type input "1"
click input "text"
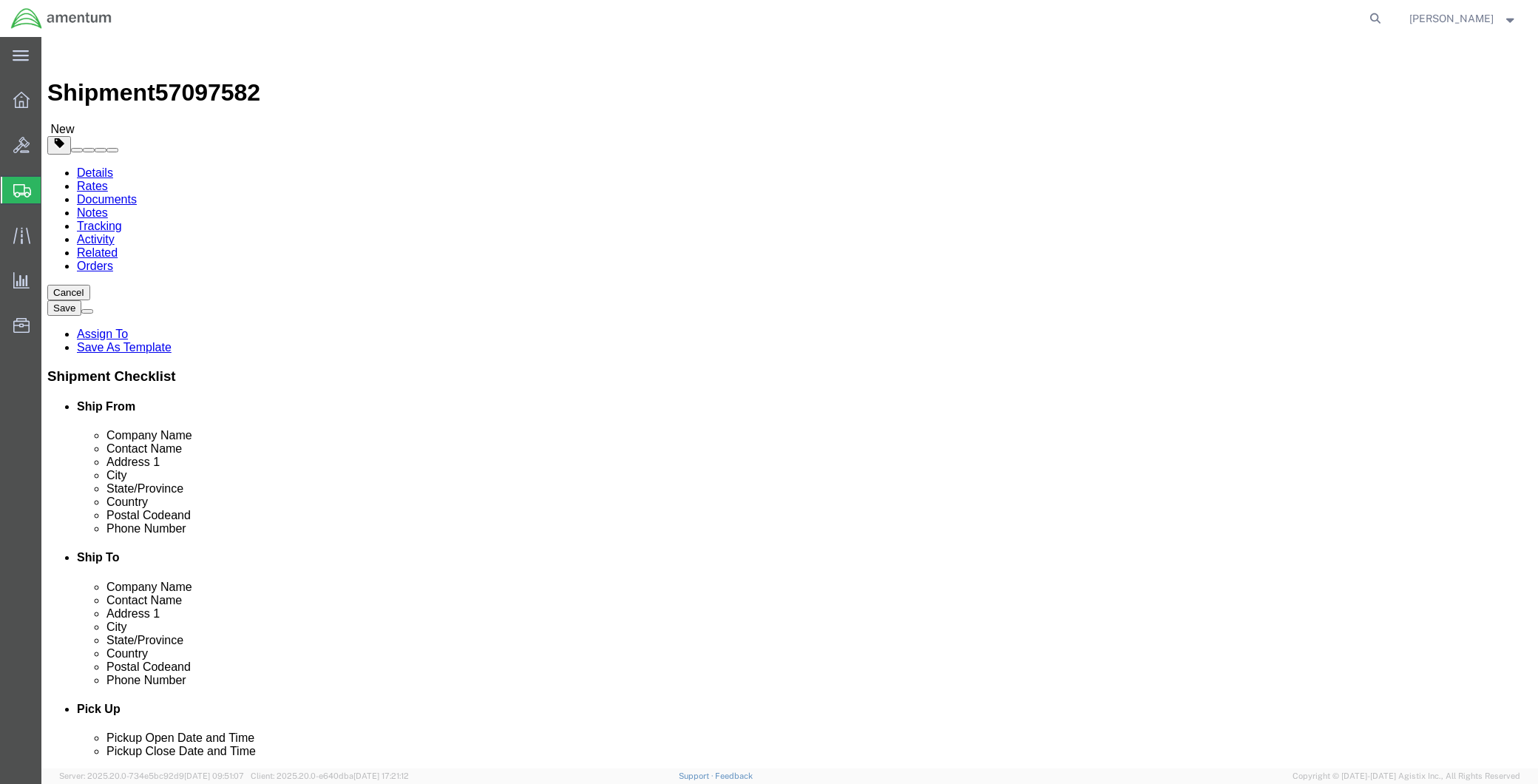
type input "32"
type input "21"
type input "6"
type input "308"
click link "Add Content"
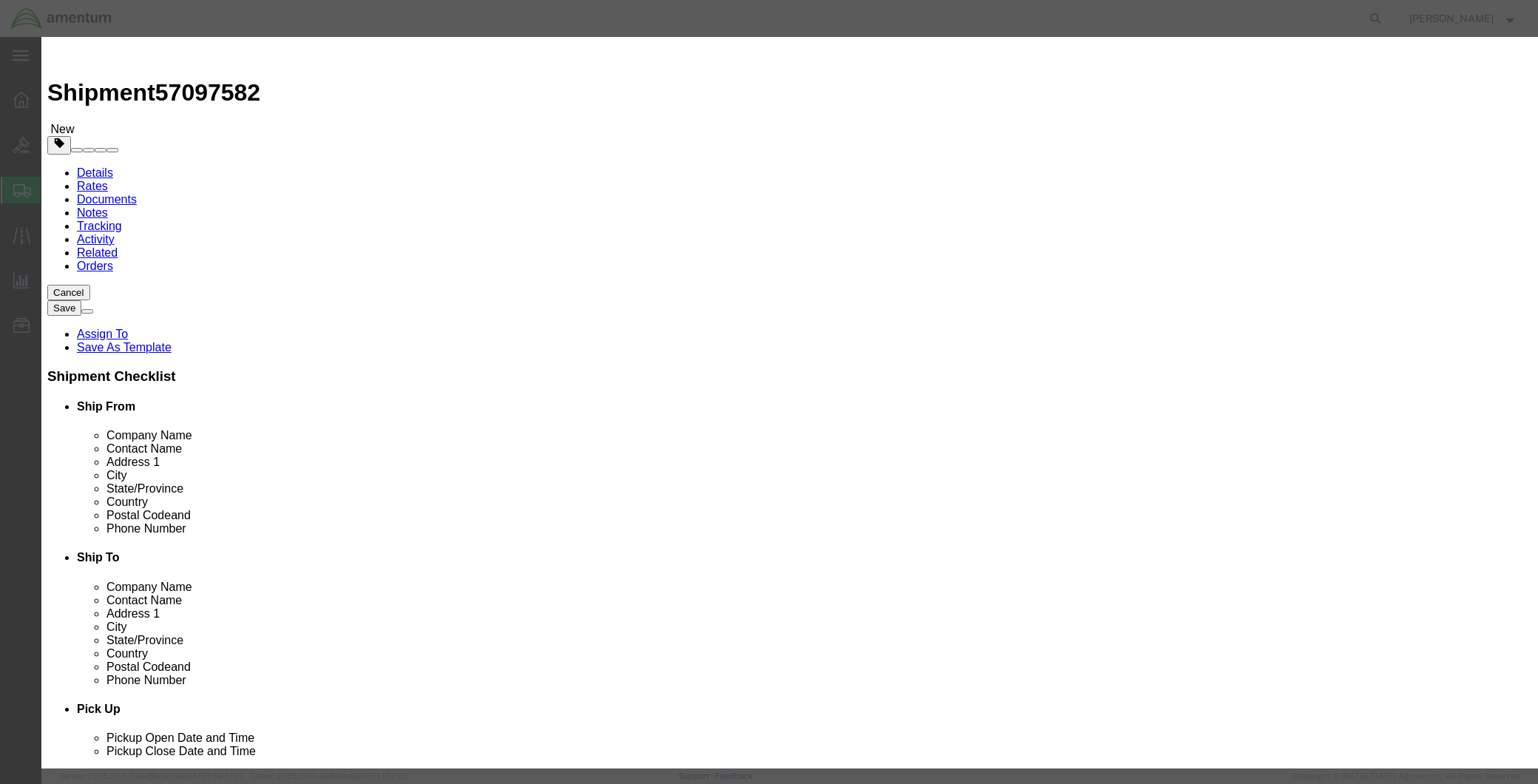
click input "text"
paste input "JACK,HYDRAULIC,TRIPOD PART CJ69J1270"
type input "JACK,HYDRAULIC,TRIPOD PART CJ69J1270"
click textarea
paste textarea "JACK,HYDRAULIC,TRIPOD PART CJ69J1270"
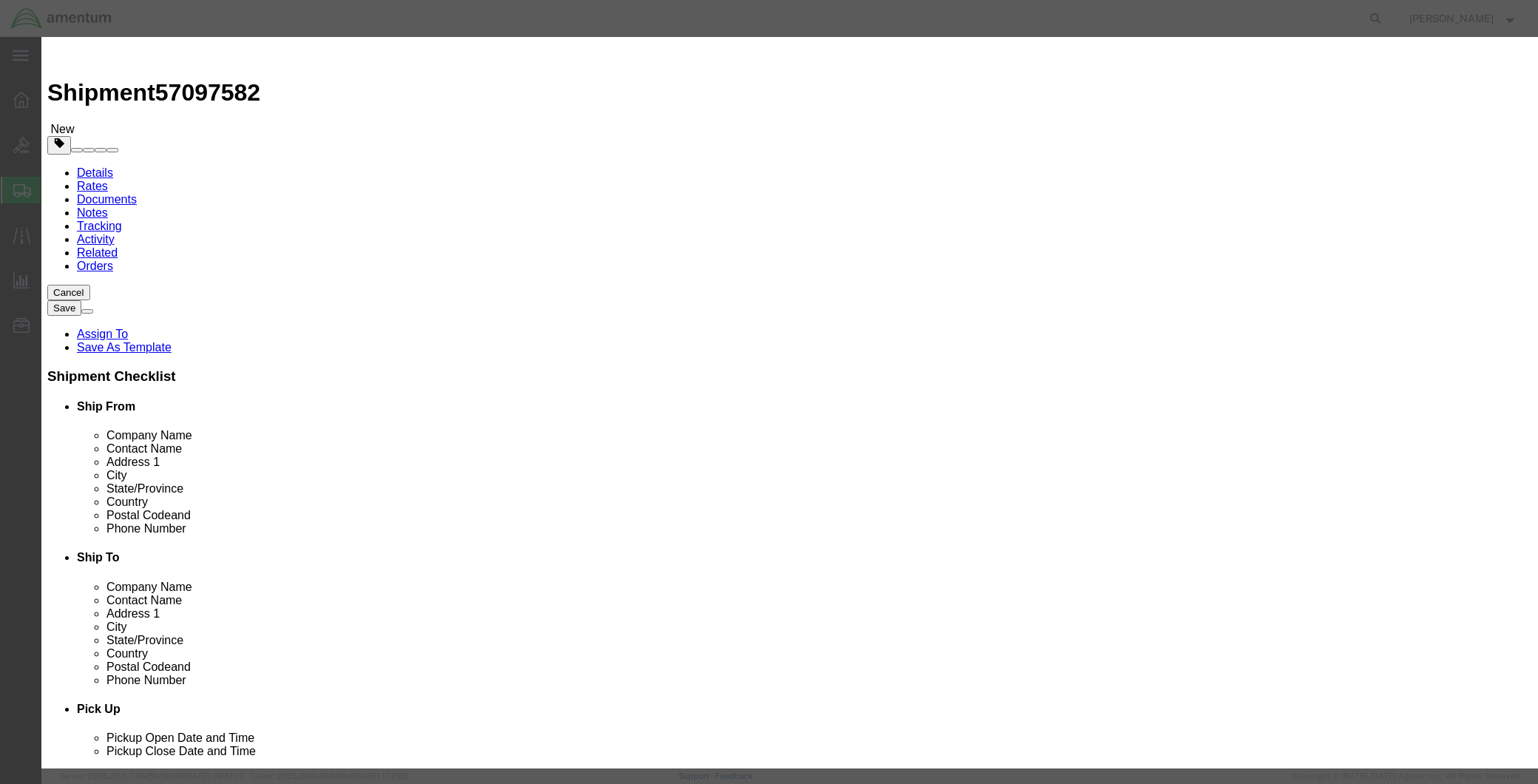
drag, startPoint x: 1045, startPoint y: 111, endPoint x: 873, endPoint y: 114, distance: 172.0
click div "Description JACK,HYDRAULIC,TRIPOD PART CJ69J1270"
type textarea "JACK,HYDRAULIC,TRIPOD PART CJ69J1270"
drag, startPoint x: 716, startPoint y: 111, endPoint x: 400, endPoint y: 111, distance: 316.0
click div "Product Name JACK,HYDRAULIC,TRIPOD PART CJ69J1270"
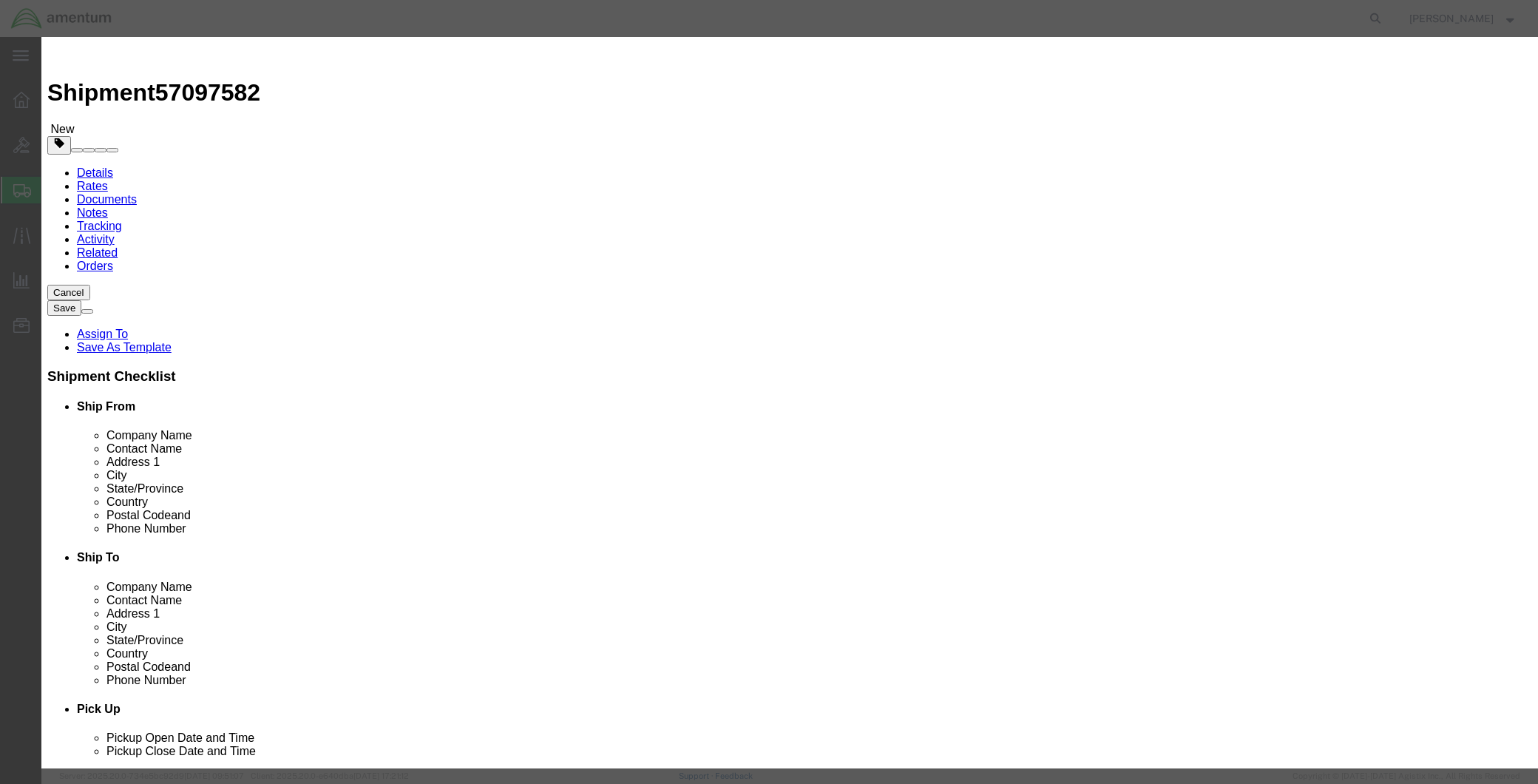
paste input "text"
click div "Product Name JACK,HYDRAULIC,TRIPOD JACK,HYDRAULIC,TRIPOD Name: JACK,HYDRAULIC,T…"
type input "JACK,HYDRAULIC,TRIPOD"
click div "Commodity library Product Name JACK,HYDRAULIC,TRIPOD JACK,HYDRAULIC,TRIPOD Name…"
click div "Pieces 0 Select Bag Barrels 100Board Feet Bottle Box Blister Pack Carats Can Ca…"
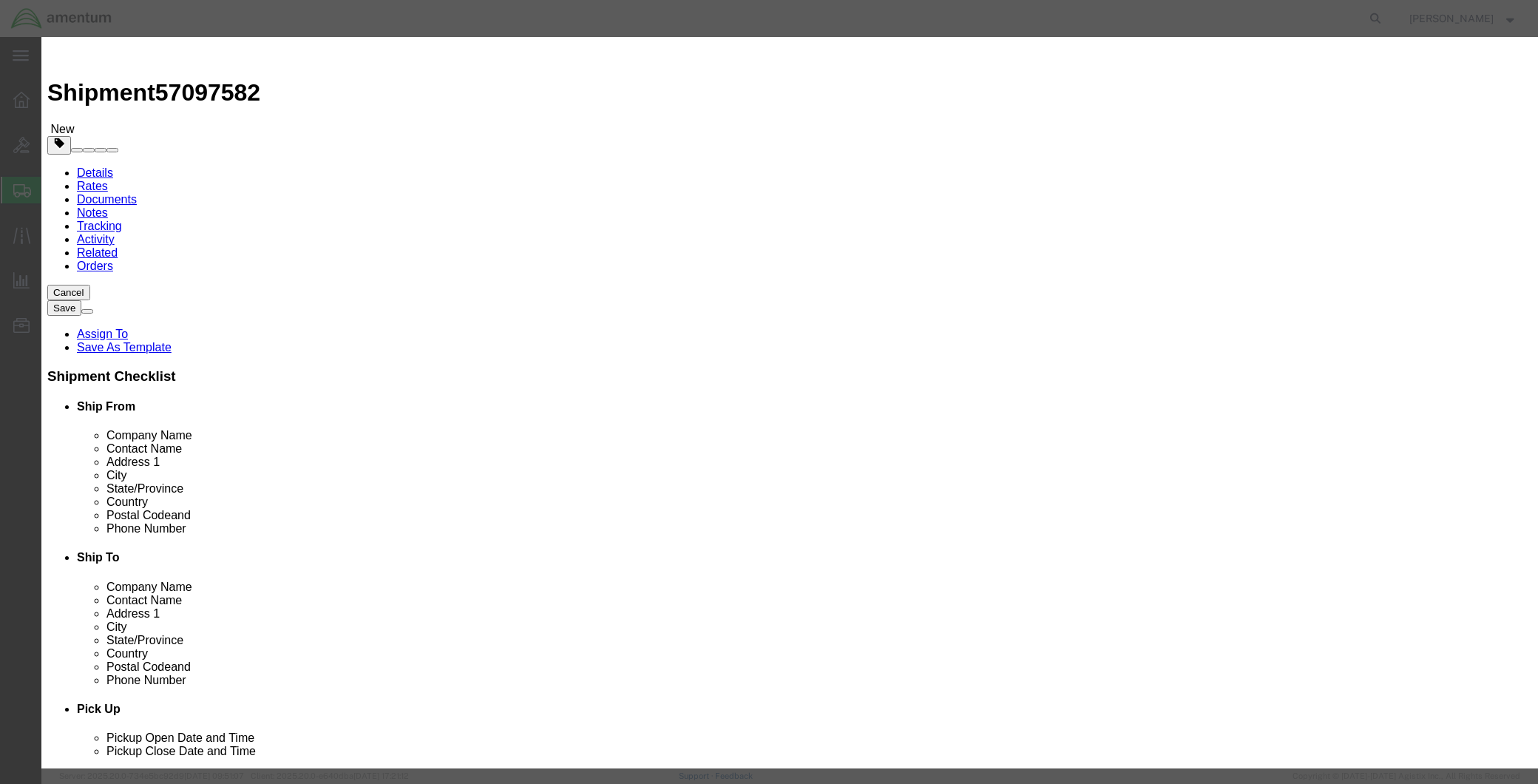
type input "1"
type input "18000.00"
select select "USD"
click input "text"
type input "183106-001"
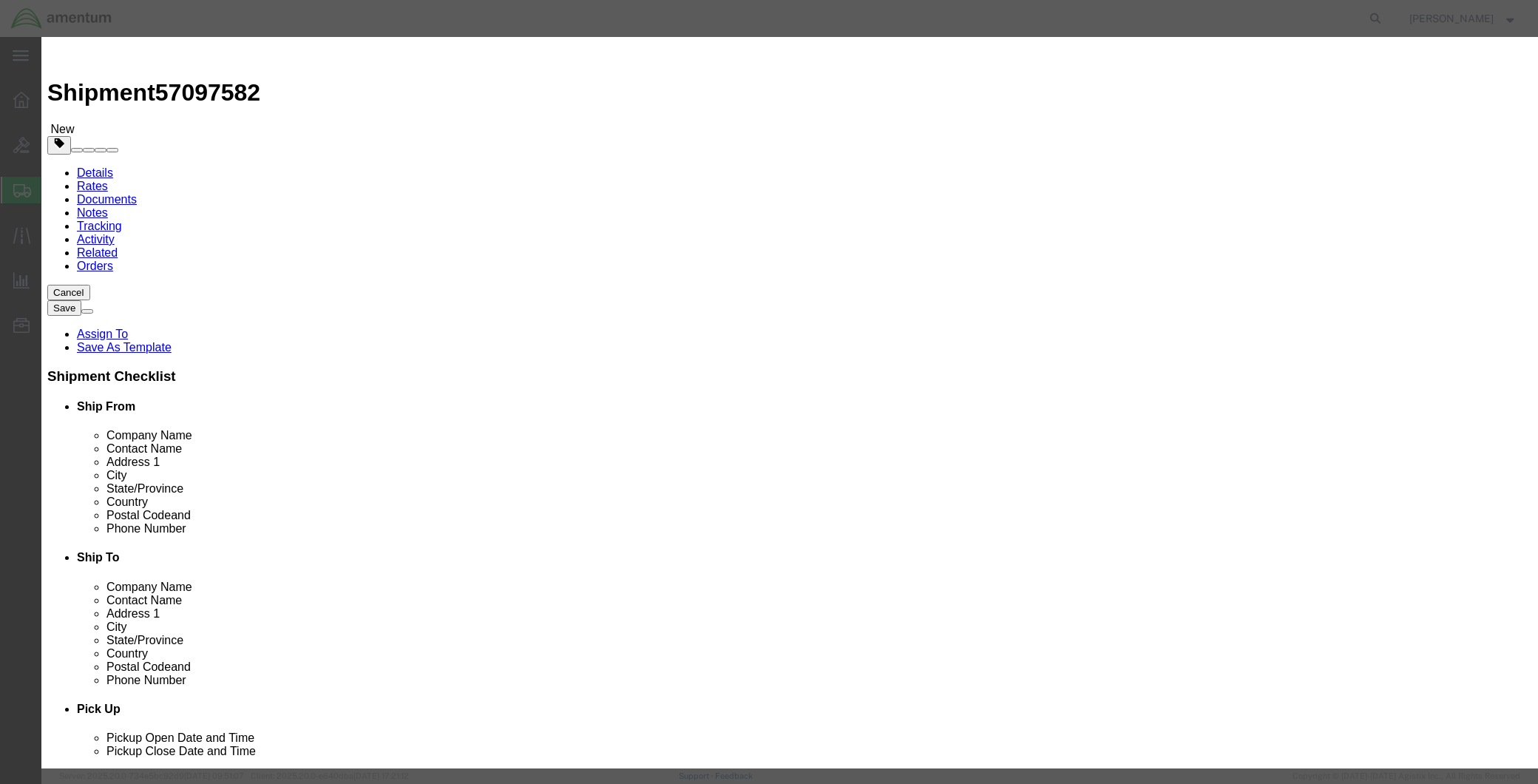
click select "Select 50 55 60 65 70 85 92.5 100 125 175 250 300 400"
select select "85"
click select "Select 50 55 60 65 70 85 92.5 100 125 175 250 300 400"
click button "Save & Close"
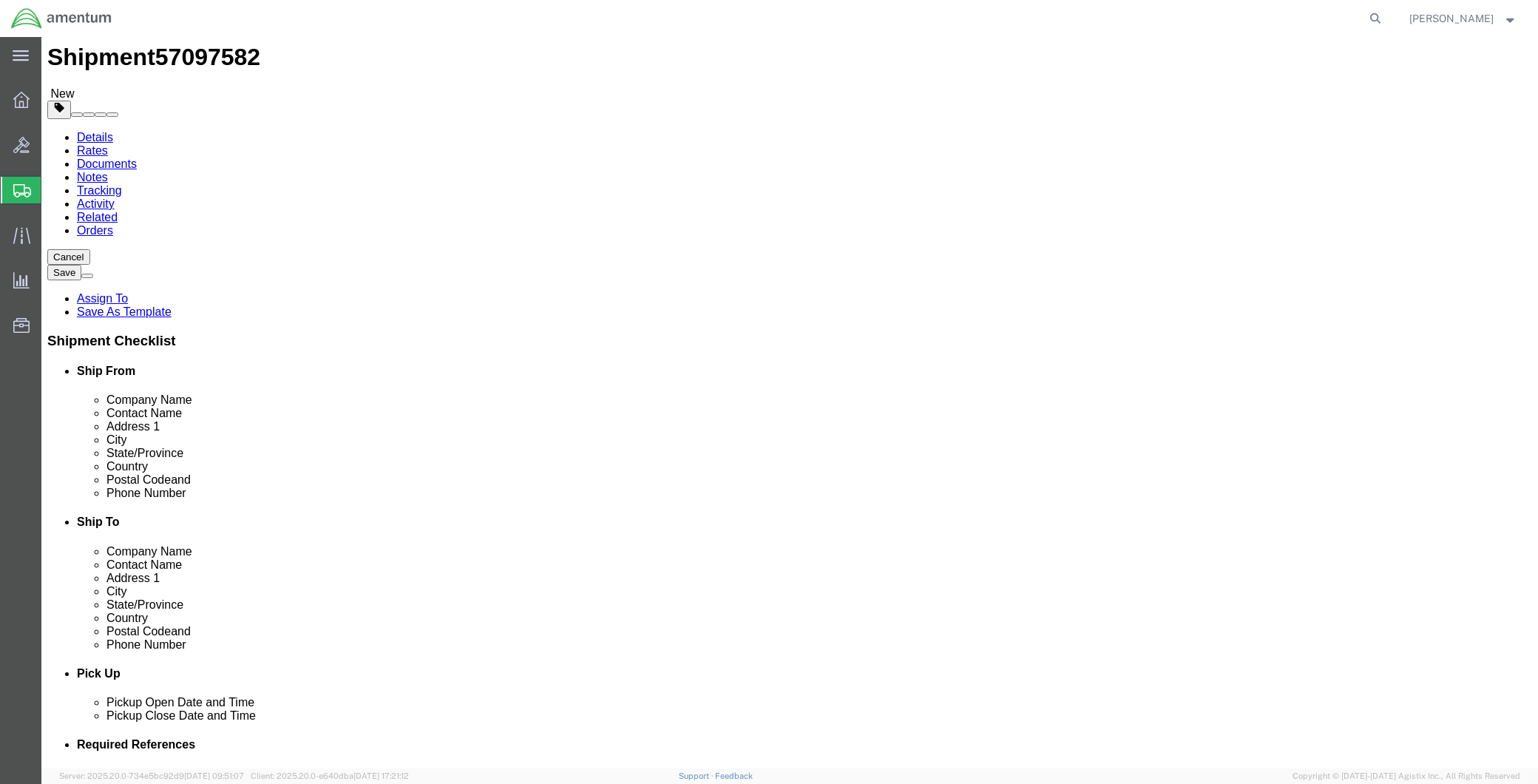
scroll to position [52, 0]
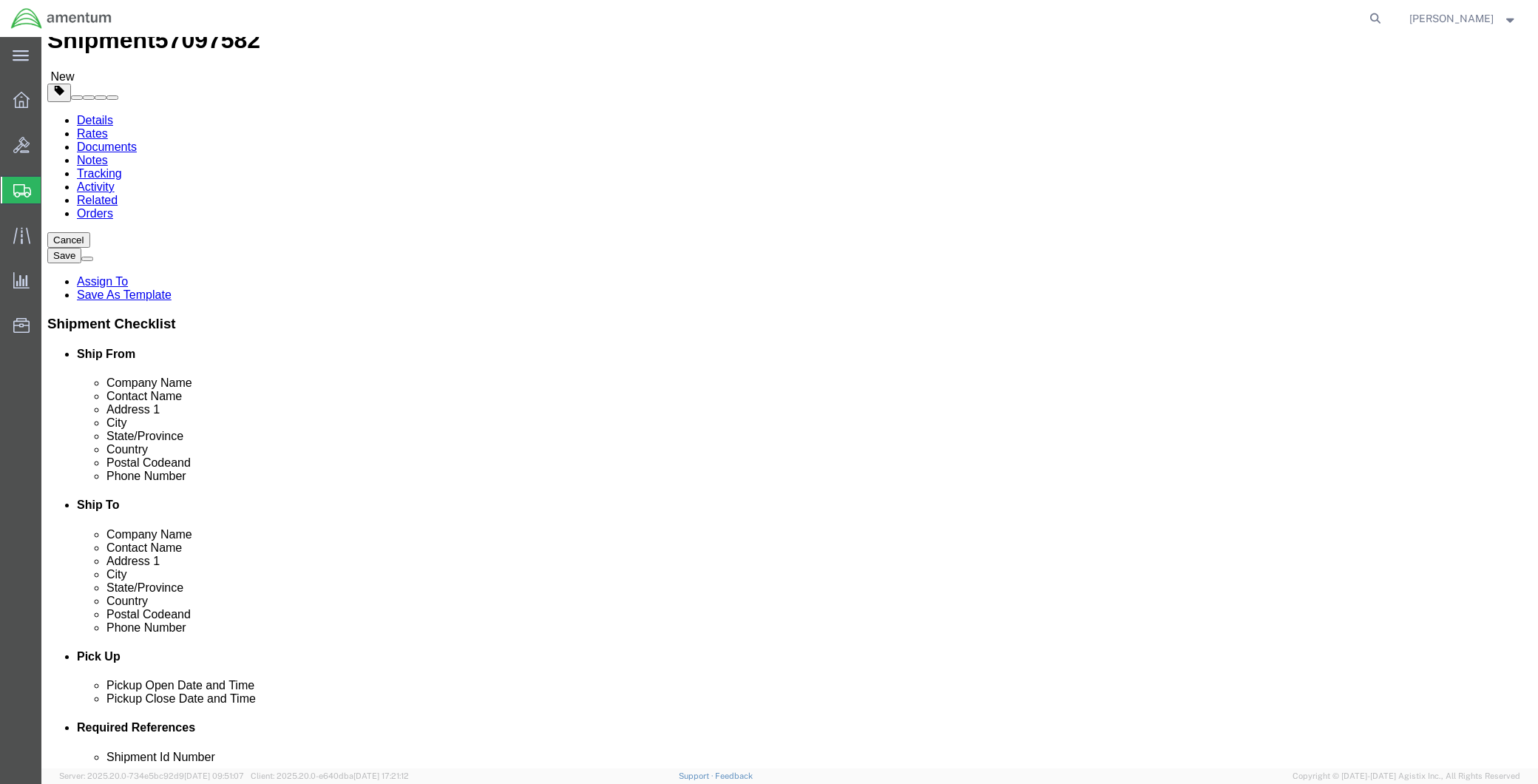
click button "Continue"
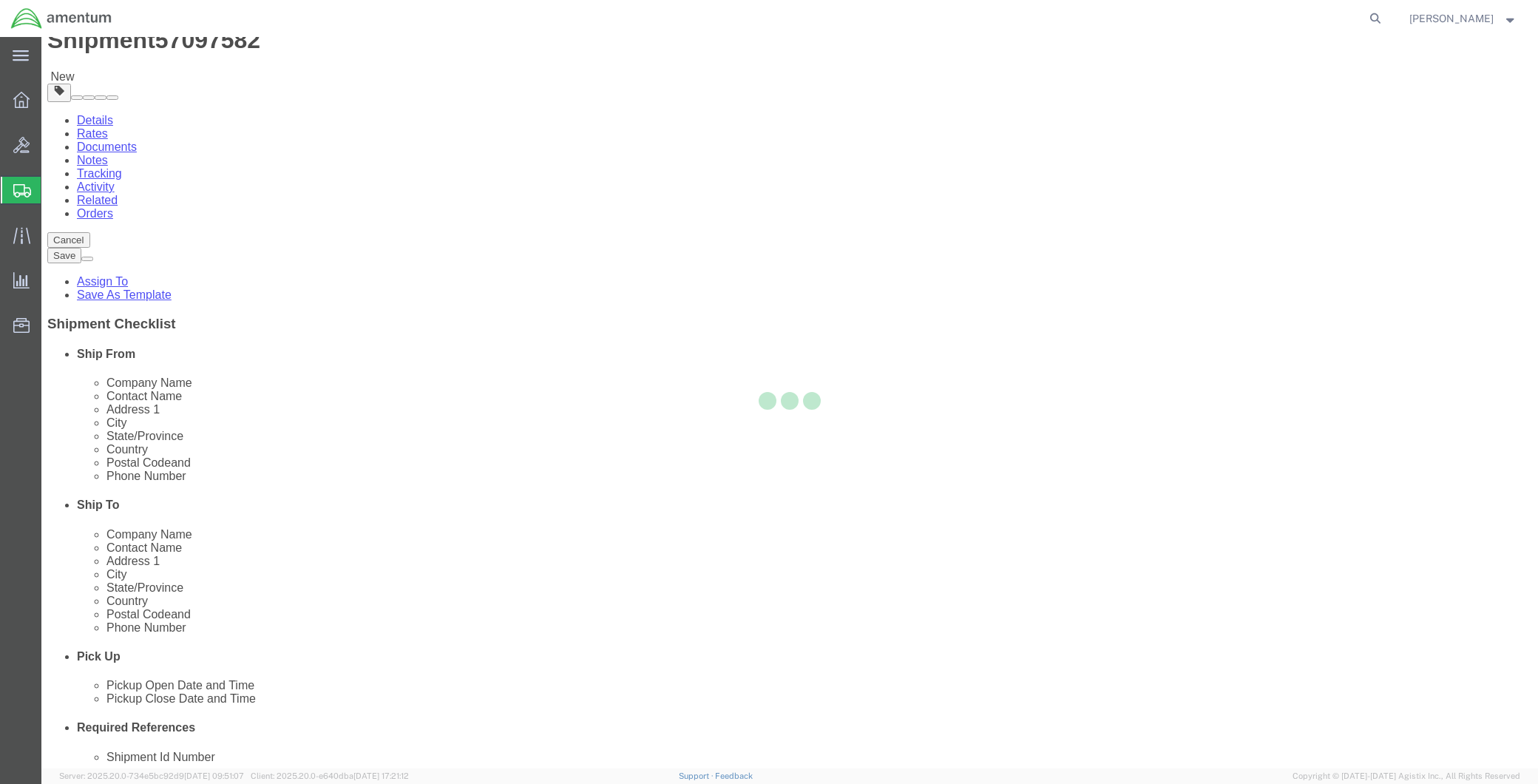
select select
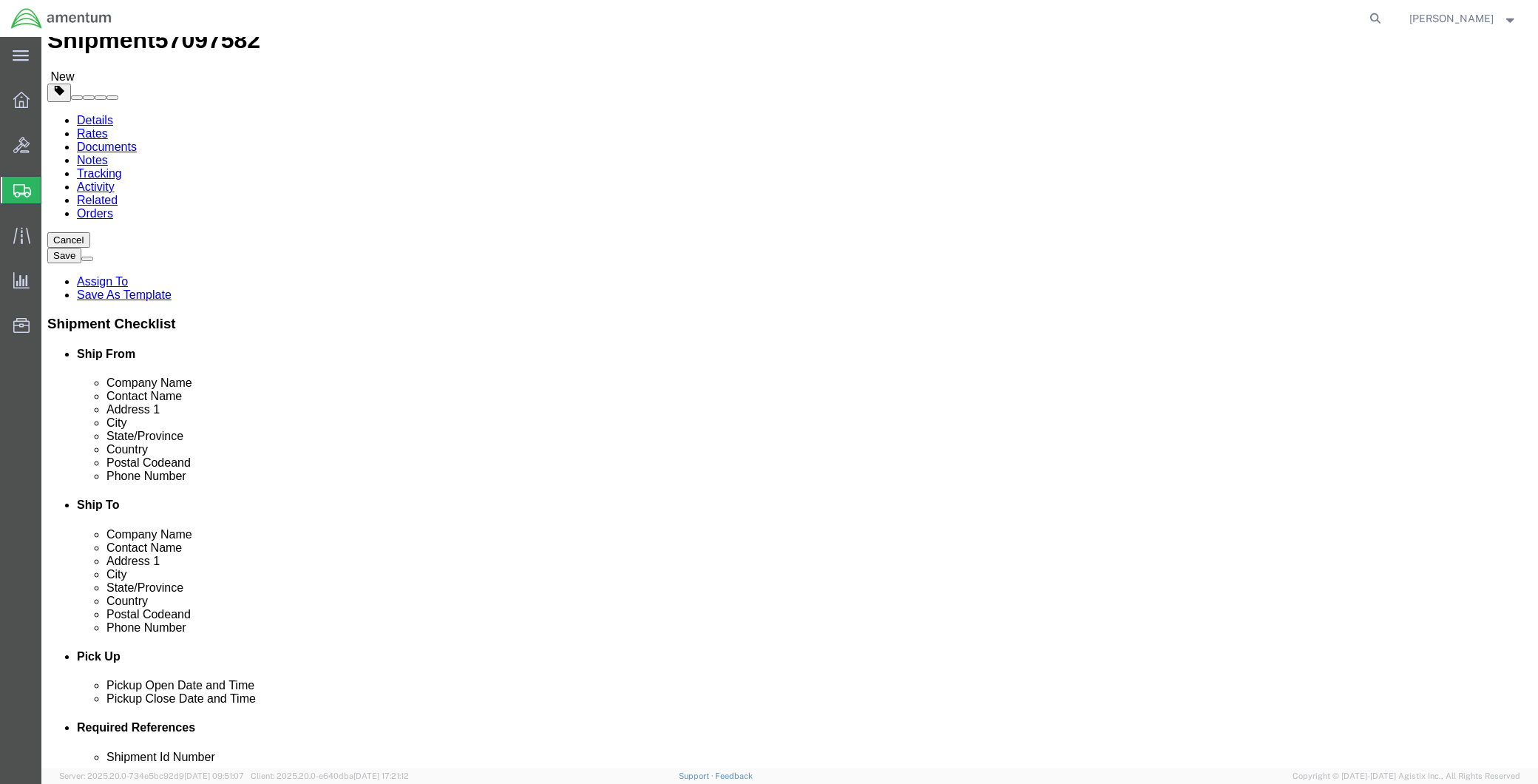
click span "Select one or more"
click span "Site Support"
click span "Inside Pickup"
select select "PICKUP_INSIDE_PICKUP"
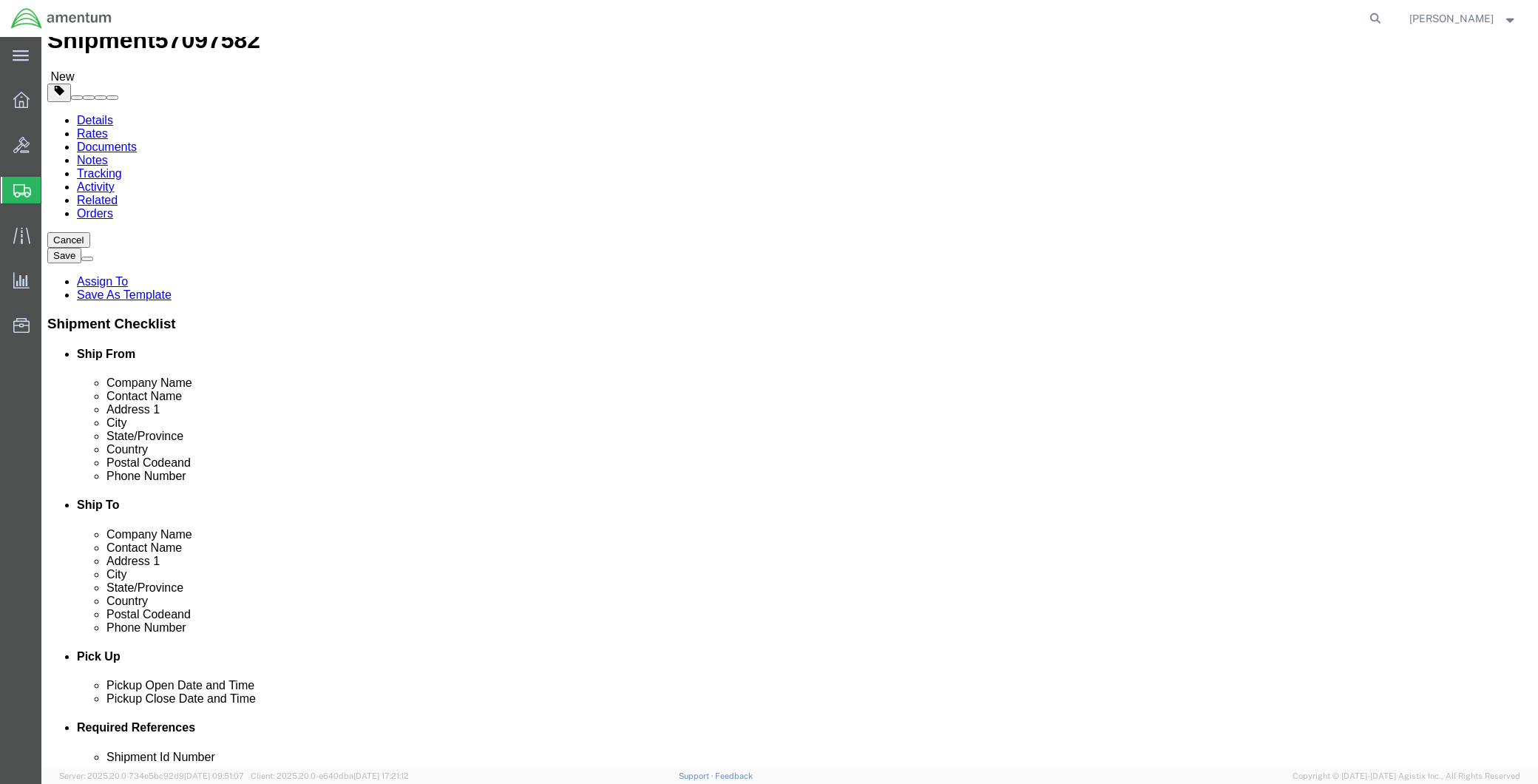
click div "Instructions"
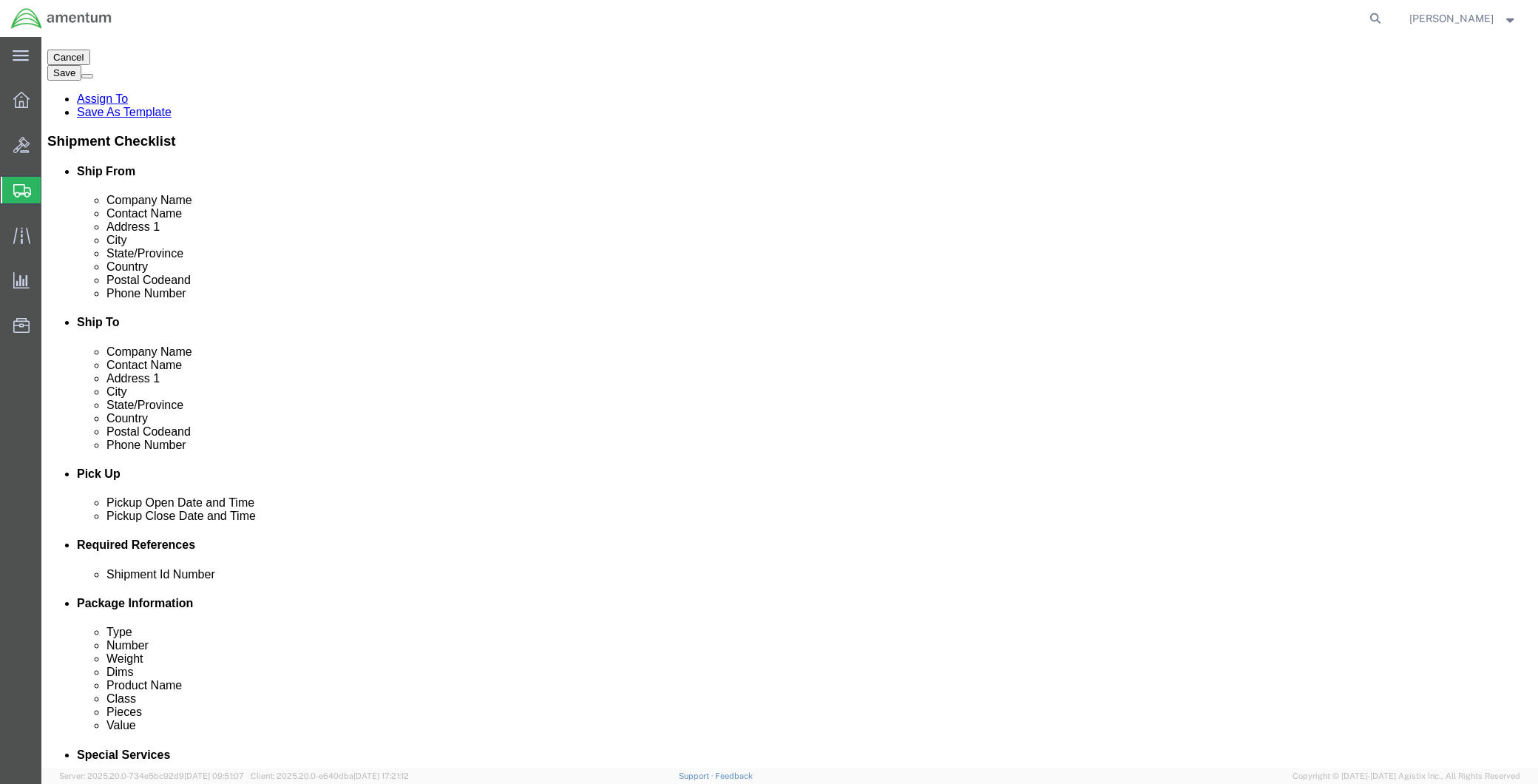
scroll to position [381, 0]
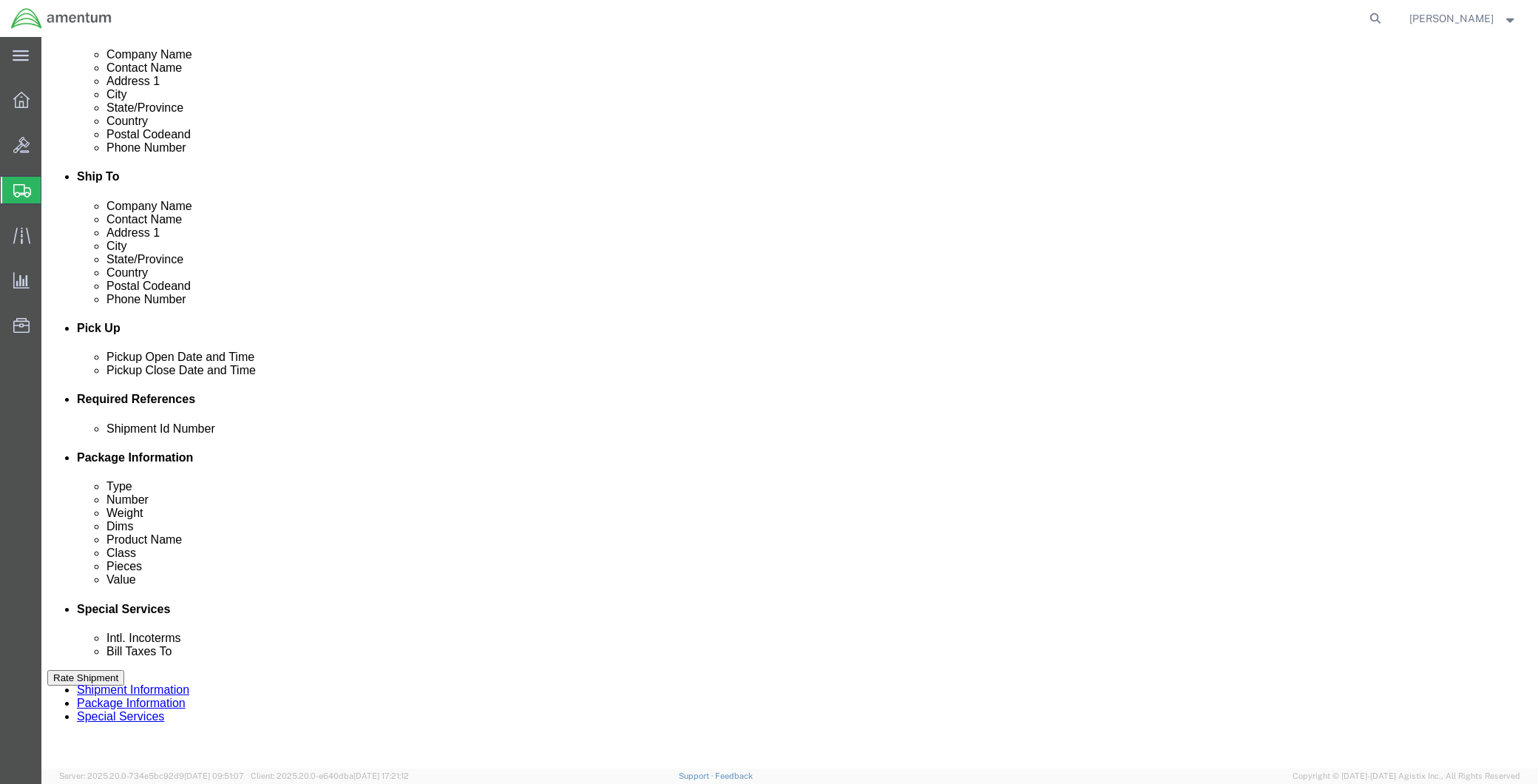
click button "Rate Shipment"
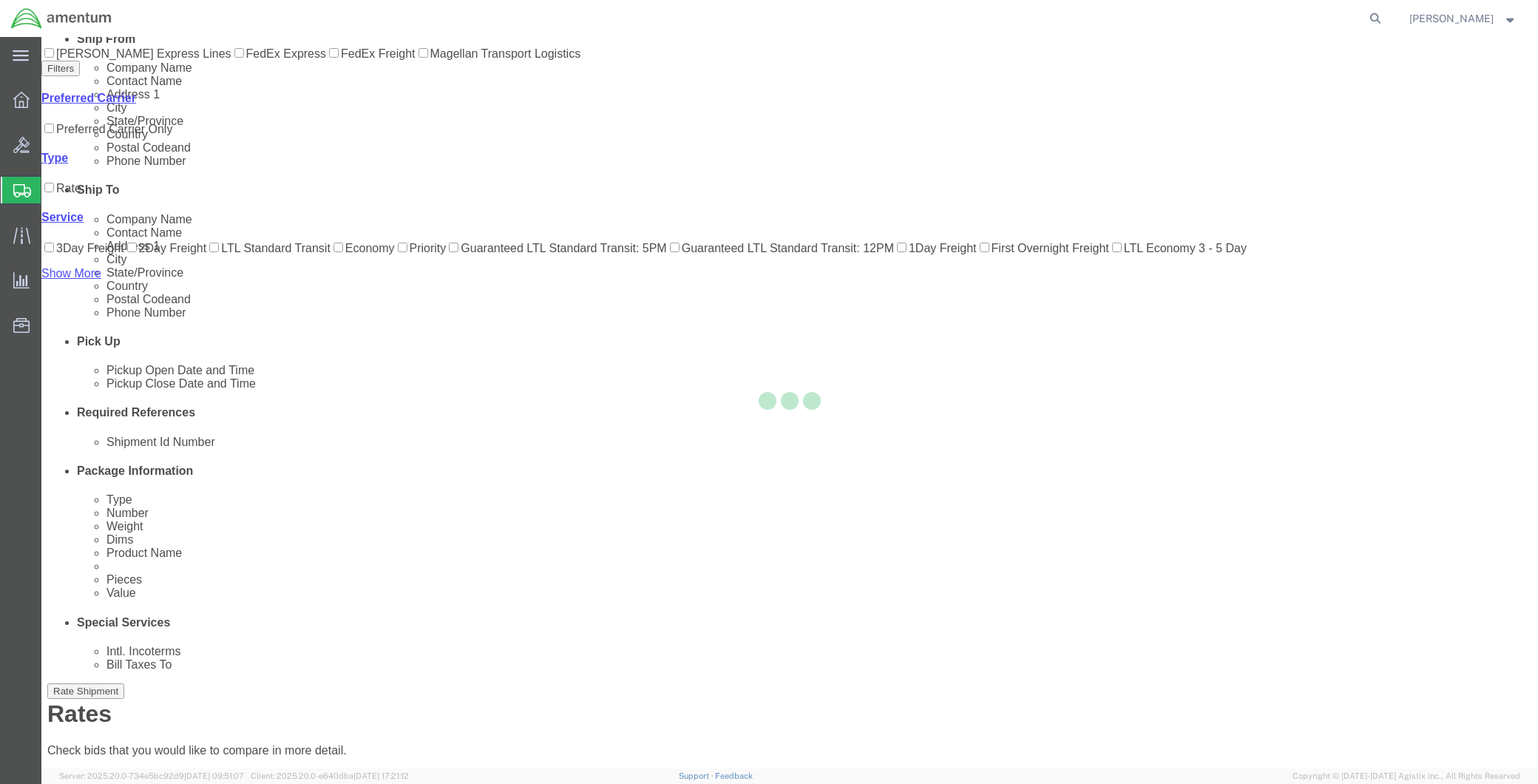
scroll to position [0, 0]
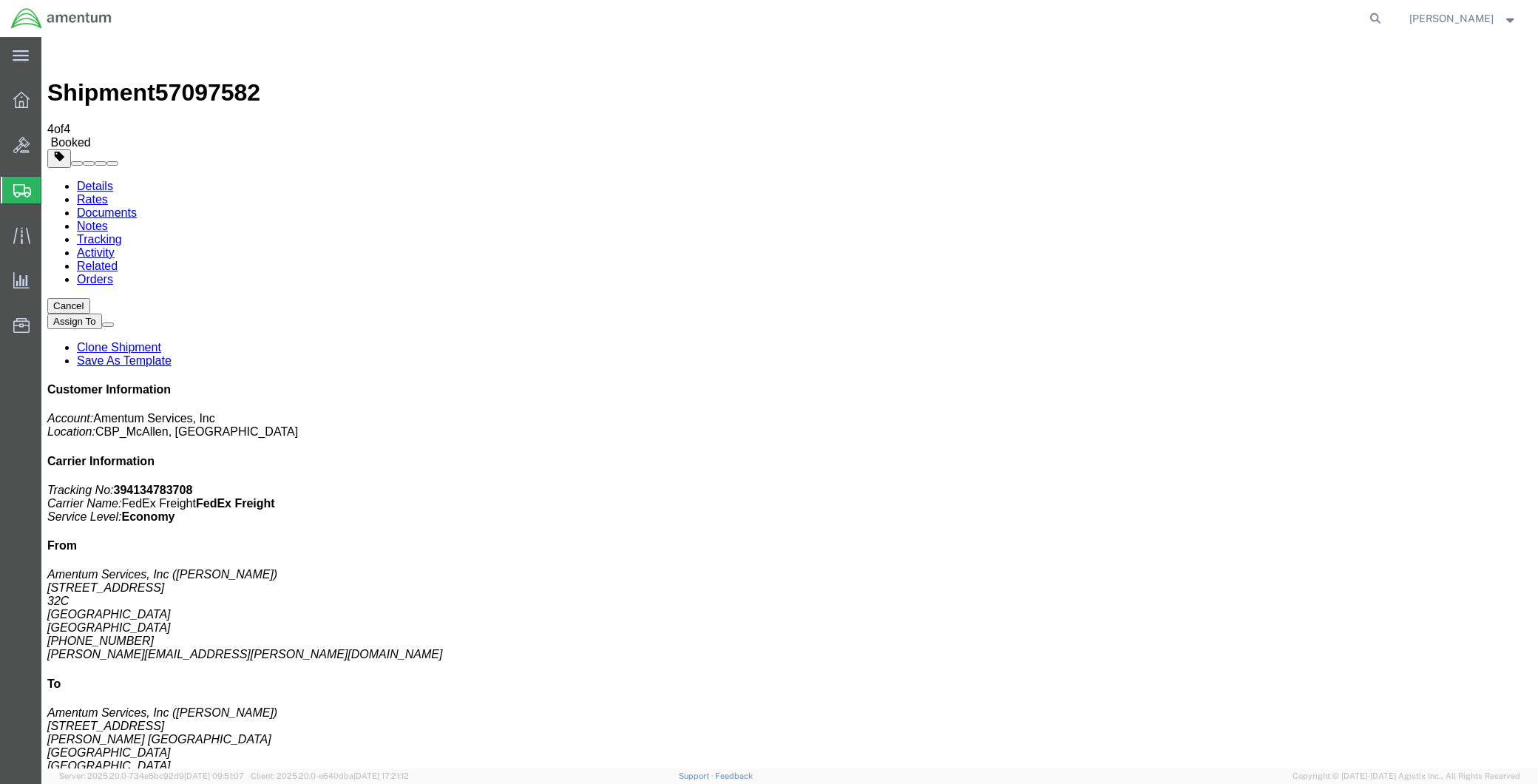
drag, startPoint x: 93, startPoint y: 90, endPoint x: 128, endPoint y: 100, distance: 36.4
click at [93, 180] on link "Details" at bounding box center [95, 186] width 36 height 12
click link "Schedule pickup request"
